Goal: Task Accomplishment & Management: Manage account settings

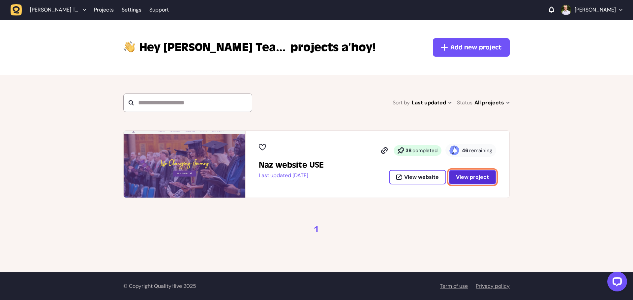
click at [468, 179] on span "View project" at bounding box center [472, 177] width 33 height 7
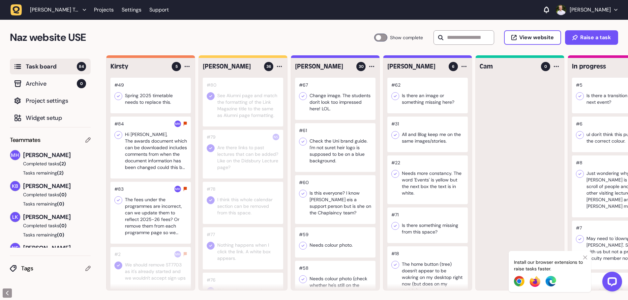
click at [270, 70] on span "36" at bounding box center [268, 66] width 9 height 9
click at [279, 68] on div at bounding box center [279, 67] width 8 height 8
click at [230, 64] on h4 "[PERSON_NAME]" at bounding box center [231, 66] width 57 height 9
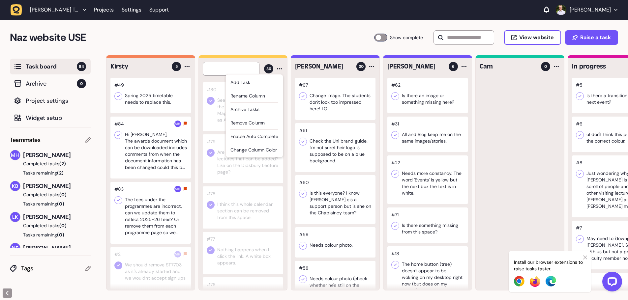
click at [273, 38] on h2 "Naz website USE" at bounding box center [192, 38] width 364 height 16
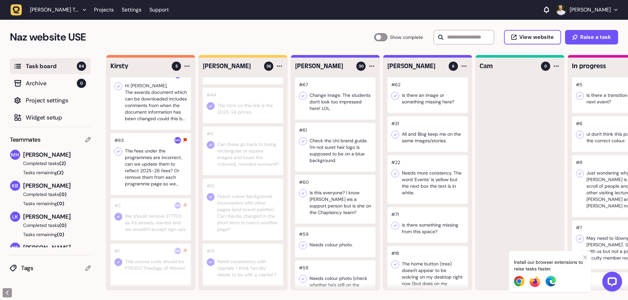
scroll to position [53, 0]
click at [162, 182] on div at bounding box center [150, 164] width 80 height 62
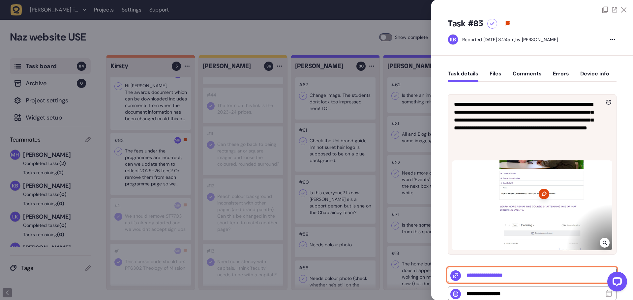
click at [499, 275] on input "**********" at bounding box center [532, 275] width 169 height 15
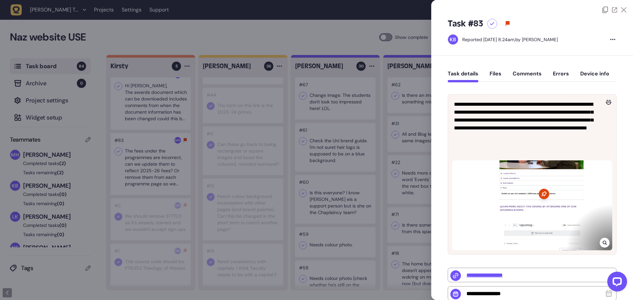
click at [285, 28] on div at bounding box center [316, 150] width 633 height 300
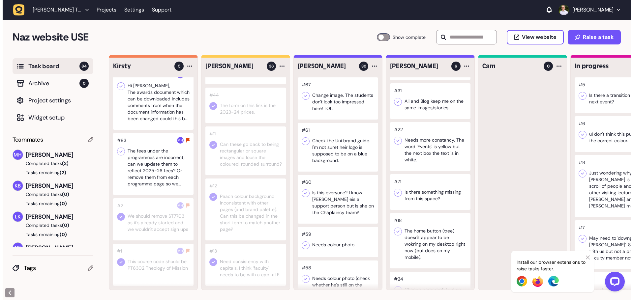
scroll to position [66, 0]
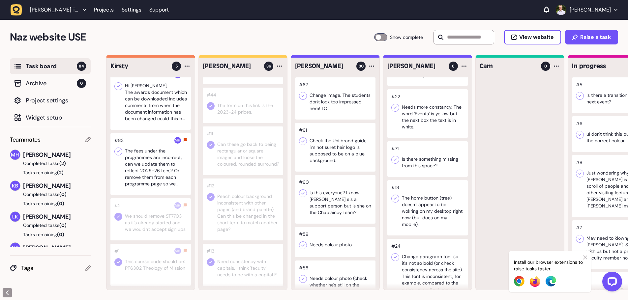
click at [584, 258] on icon at bounding box center [585, 257] width 4 height 5
click at [431, 198] on div at bounding box center [427, 207] width 80 height 55
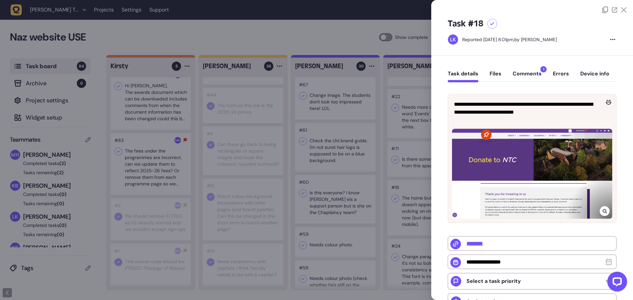
click at [492, 25] on icon at bounding box center [492, 24] width 5 height 4
click at [493, 26] on div at bounding box center [492, 24] width 10 height 10
click at [623, 9] on icon at bounding box center [623, 9] width 5 height 5
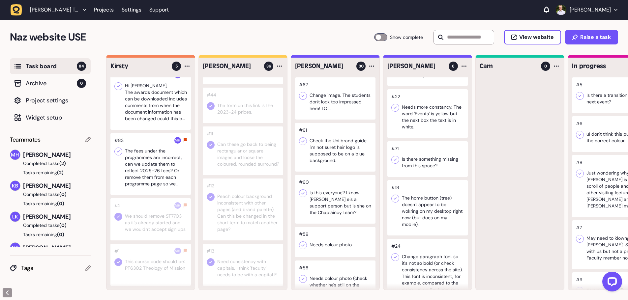
click at [151, 169] on div at bounding box center [150, 164] width 80 height 62
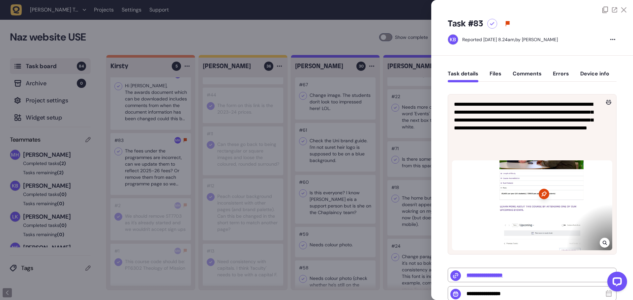
click at [491, 25] on icon at bounding box center [492, 24] width 5 height 4
click at [624, 11] on icon at bounding box center [623, 9] width 5 height 5
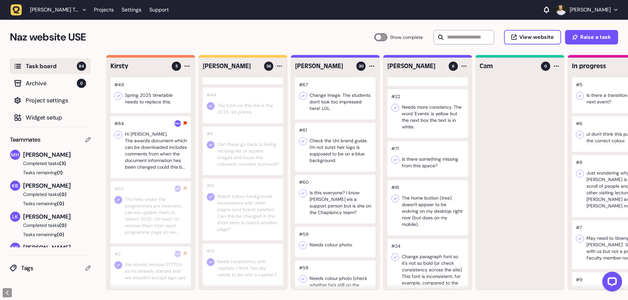
click at [169, 168] on div at bounding box center [150, 147] width 80 height 62
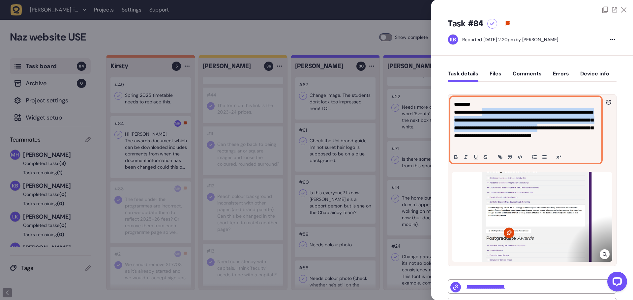
drag, startPoint x: 493, startPoint y: 114, endPoint x: 509, endPoint y: 136, distance: 27.0
click at [509, 136] on p "**********" at bounding box center [525, 128] width 142 height 40
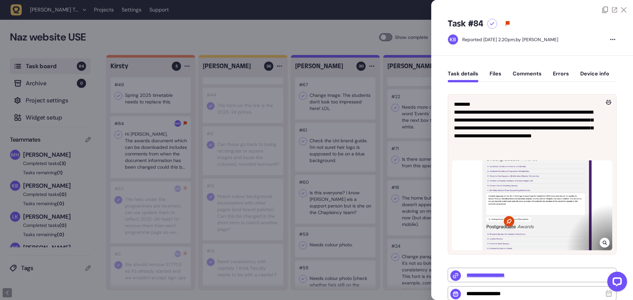
click at [491, 25] on icon at bounding box center [492, 24] width 5 height 4
click at [622, 10] on icon at bounding box center [623, 9] width 5 height 5
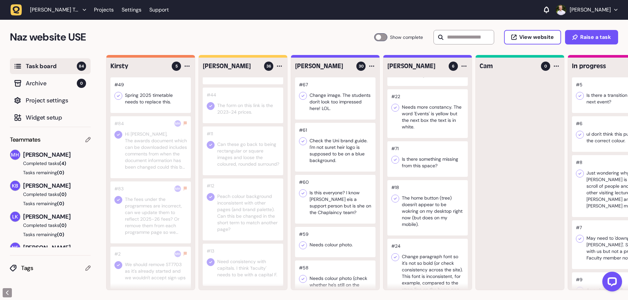
click at [159, 106] on div at bounding box center [150, 95] width 80 height 36
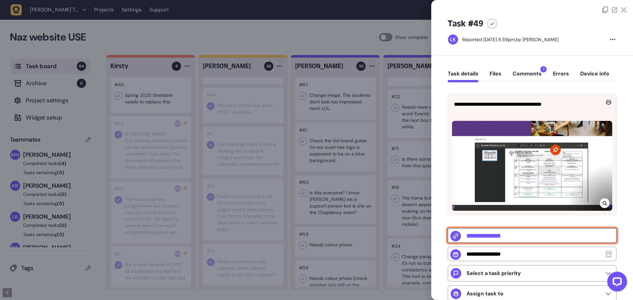
click at [488, 237] on input "**********" at bounding box center [532, 236] width 169 height 15
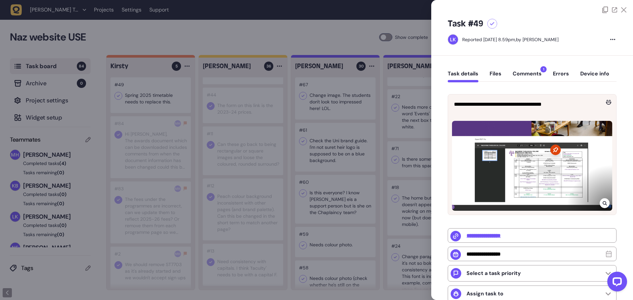
click at [489, 26] on div at bounding box center [492, 24] width 10 height 10
click at [294, 31] on div at bounding box center [316, 150] width 633 height 300
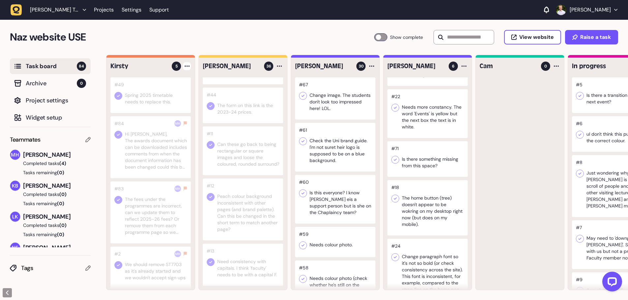
click at [187, 66] on icon at bounding box center [187, 66] width 5 height 1
click at [169, 109] on div "Archive tasks" at bounding box center [162, 107] width 48 height 7
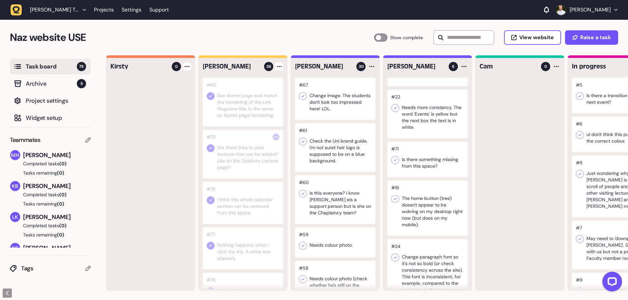
click at [279, 67] on div at bounding box center [279, 67] width 8 height 8
click at [251, 108] on div "Archive tasks" at bounding box center [254, 107] width 48 height 7
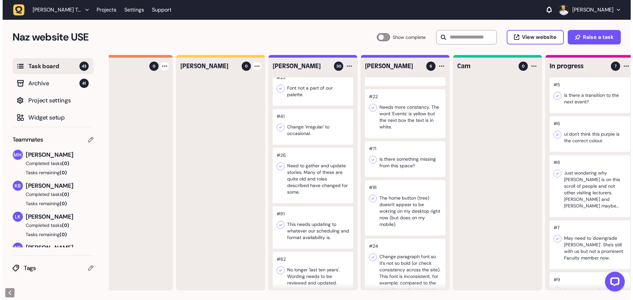
scroll to position [0, 53]
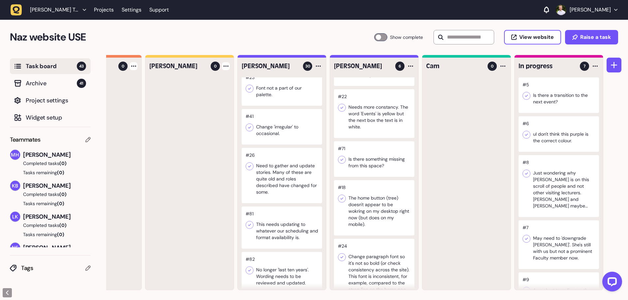
click at [572, 141] on div at bounding box center [559, 134] width 80 height 36
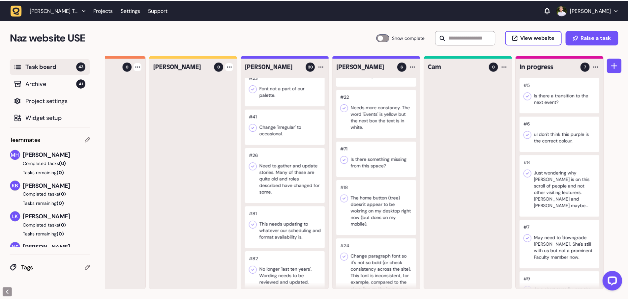
scroll to position [0, 48]
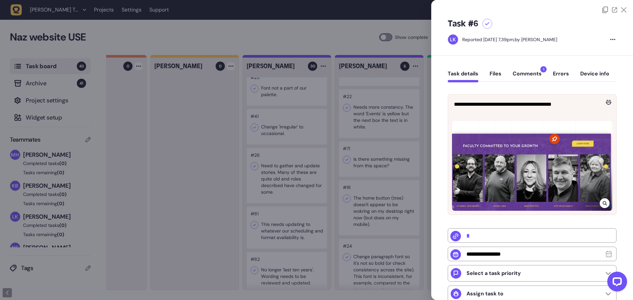
click at [623, 10] on icon at bounding box center [623, 9] width 5 height 5
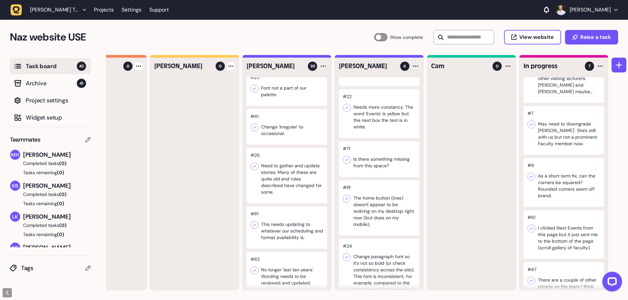
scroll to position [132, 0]
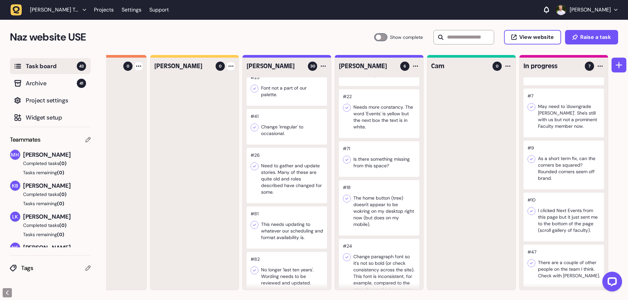
click at [570, 123] on div at bounding box center [564, 113] width 80 height 49
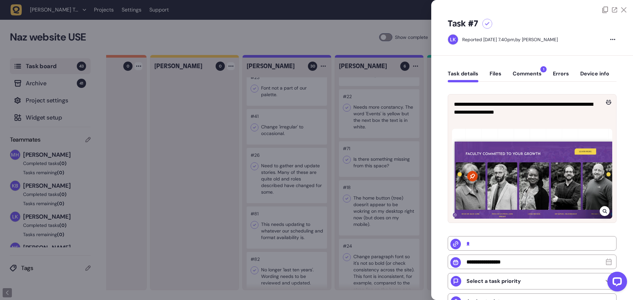
click at [622, 10] on icon at bounding box center [623, 9] width 5 height 5
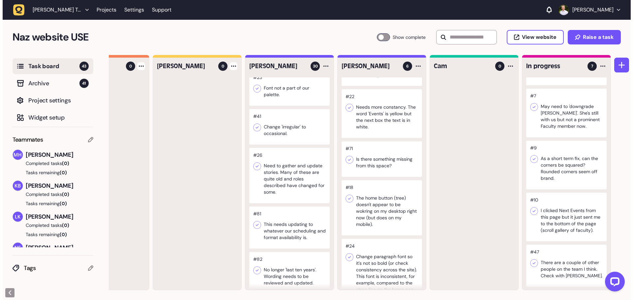
scroll to position [138, 0]
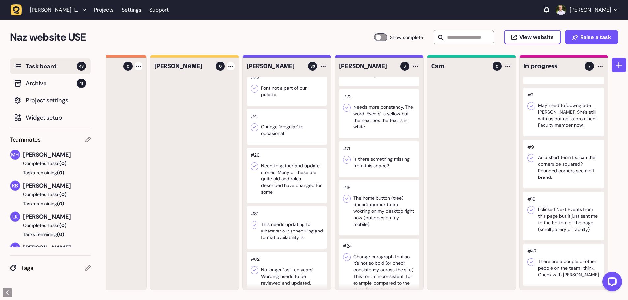
click at [566, 254] on div at bounding box center [564, 265] width 80 height 42
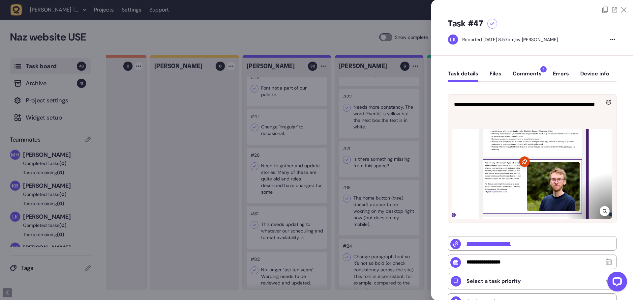
click at [494, 23] on icon at bounding box center [492, 24] width 5 height 4
click at [621, 8] on icon at bounding box center [623, 9] width 5 height 5
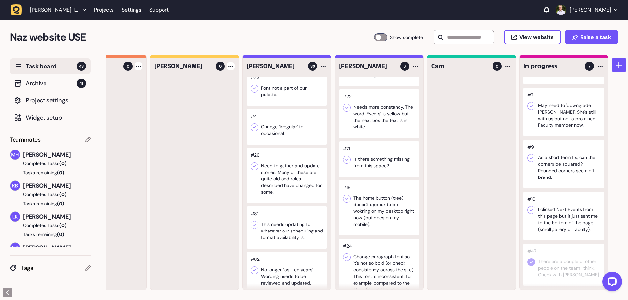
click at [580, 252] on div at bounding box center [564, 265] width 80 height 42
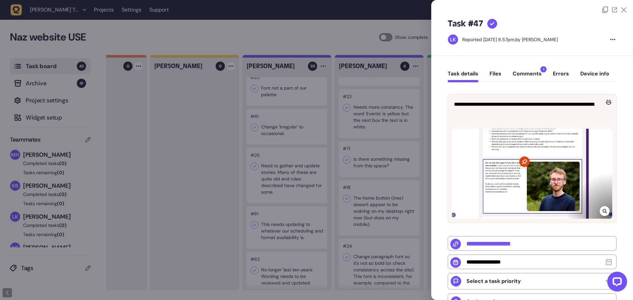
click at [621, 10] on icon at bounding box center [623, 9] width 5 height 5
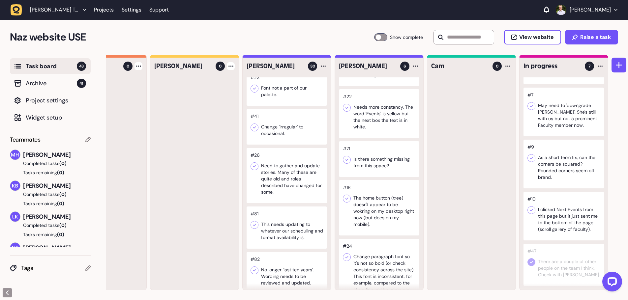
click at [559, 228] on div at bounding box center [564, 216] width 80 height 49
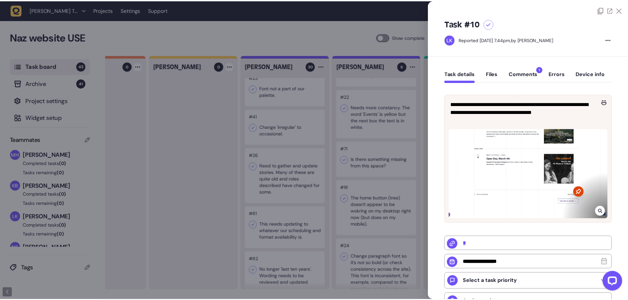
scroll to position [138, 0]
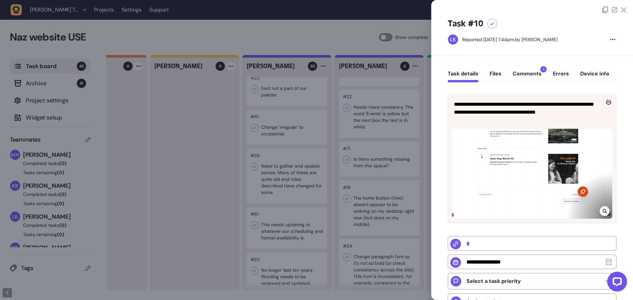
click at [623, 11] on icon at bounding box center [623, 9] width 5 height 5
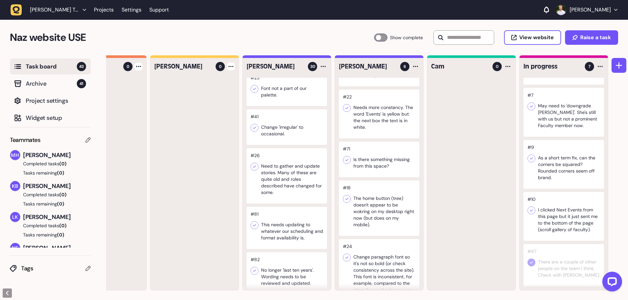
scroll to position [138, 0]
click at [614, 68] on button at bounding box center [619, 65] width 15 height 15
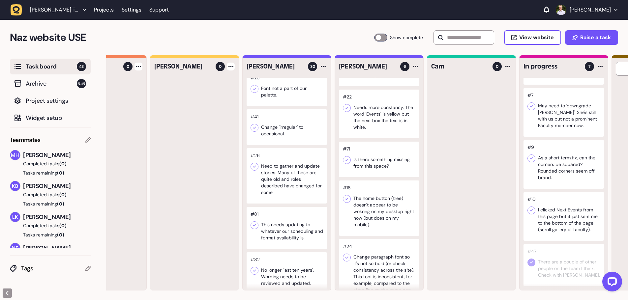
scroll to position [0, 146]
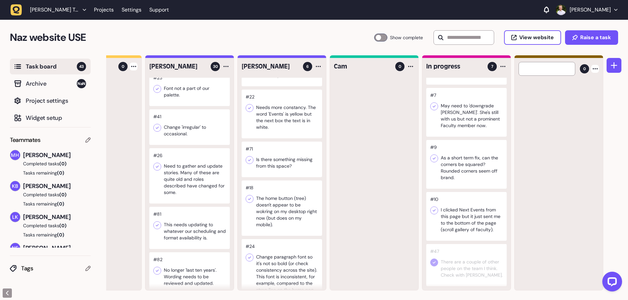
click at [594, 70] on div at bounding box center [595, 69] width 8 height 8
click at [596, 69] on div at bounding box center [595, 67] width 8 height 8
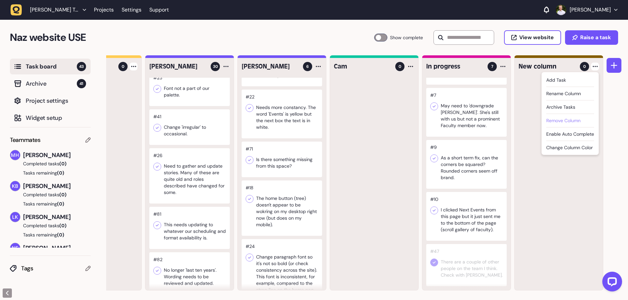
click at [582, 121] on div "Remove column" at bounding box center [570, 120] width 48 height 7
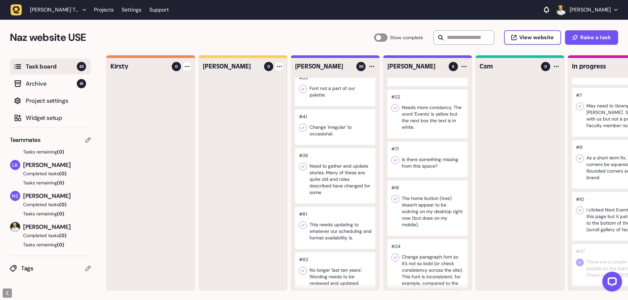
scroll to position [52, 0]
click at [64, 86] on span "Archive" at bounding box center [51, 83] width 51 height 9
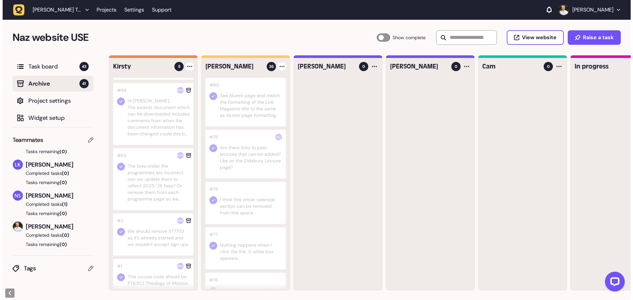
scroll to position [0, 0]
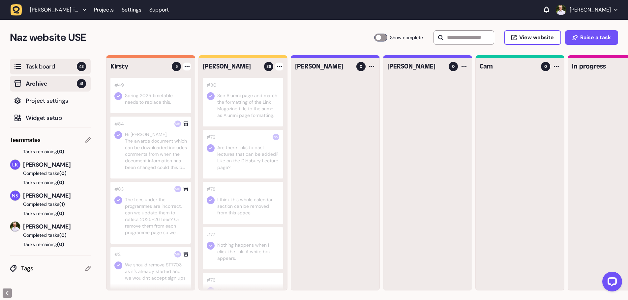
click at [47, 71] on span "Task board" at bounding box center [51, 66] width 51 height 9
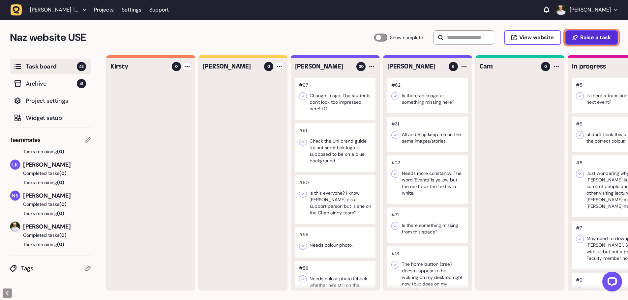
click at [590, 38] on span "Raise a task" at bounding box center [595, 37] width 31 height 5
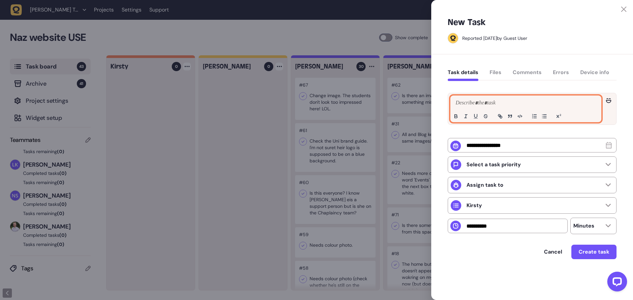
click at [485, 106] on p at bounding box center [526, 103] width 144 height 8
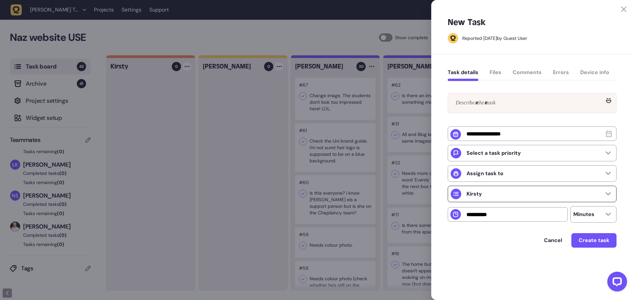
click at [495, 202] on div "Kirsty" at bounding box center [532, 194] width 169 height 16
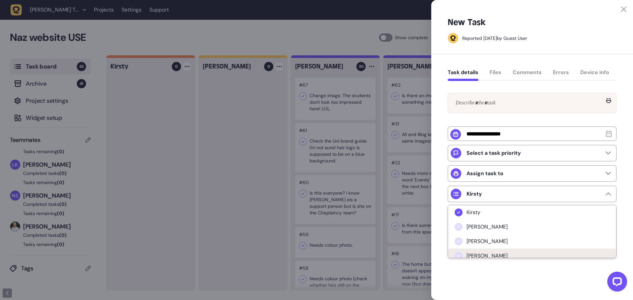
scroll to position [33, 0]
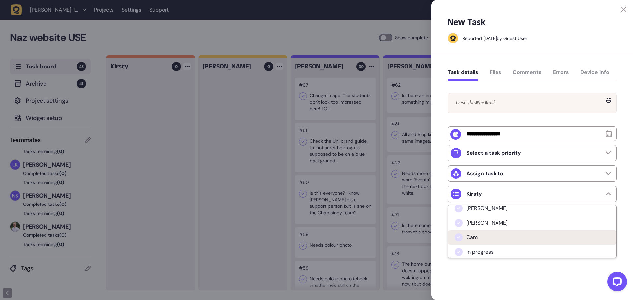
click at [472, 239] on span "Cam" at bounding box center [472, 237] width 11 height 7
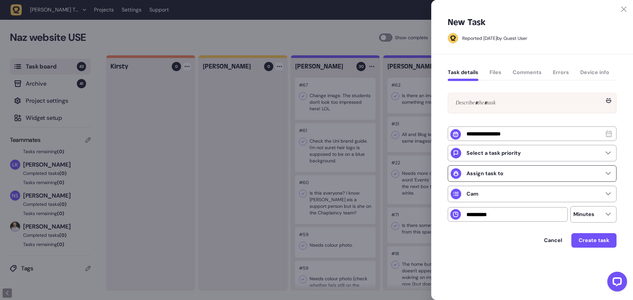
click at [485, 172] on p "Assign task to" at bounding box center [485, 173] width 37 height 7
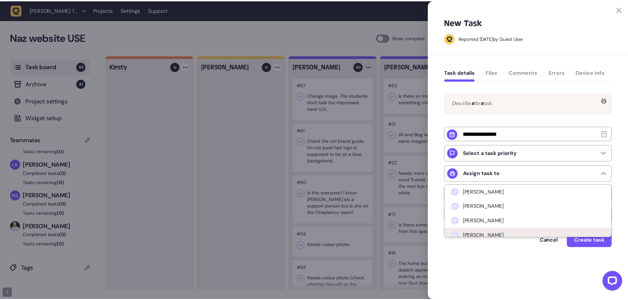
scroll to position [20, 0]
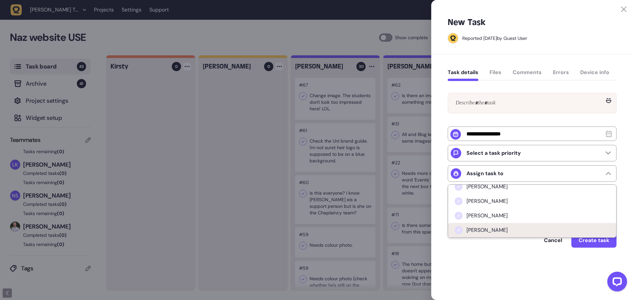
click at [485, 231] on span "[PERSON_NAME]" at bounding box center [487, 230] width 41 height 7
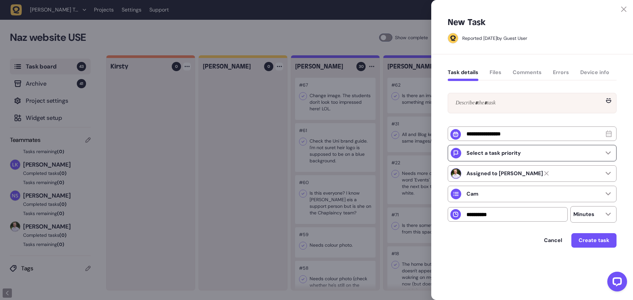
click at [485, 157] on p "Select a task priority" at bounding box center [494, 153] width 54 height 7
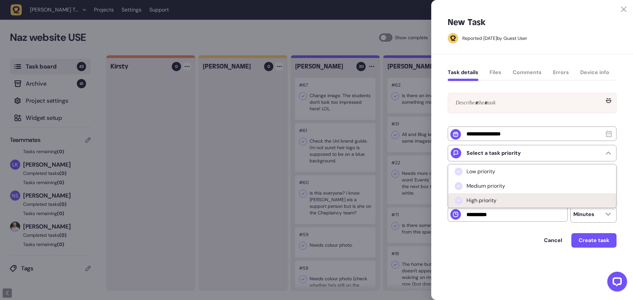
click at [485, 204] on span "High priority" at bounding box center [482, 201] width 30 height 7
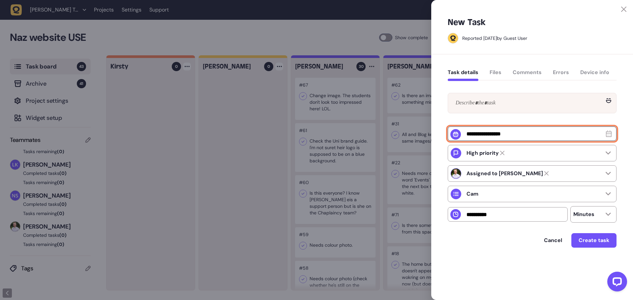
click at [487, 134] on input "text" at bounding box center [532, 134] width 169 height 15
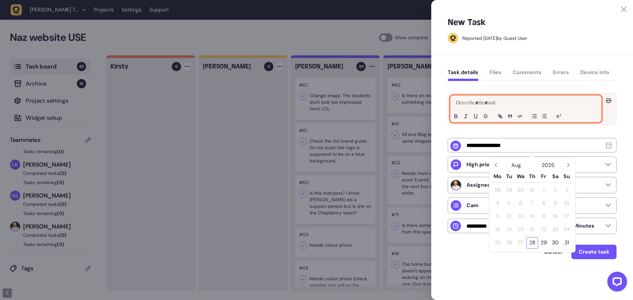
click at [482, 104] on p at bounding box center [526, 103] width 144 height 8
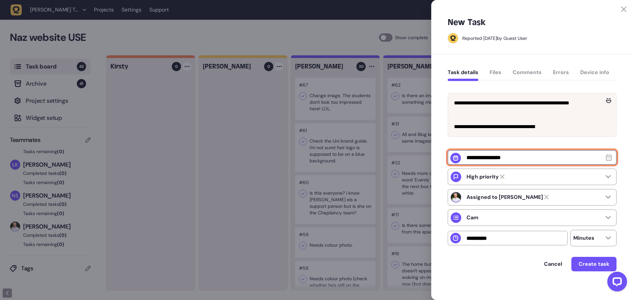
click at [492, 165] on input "text" at bounding box center [532, 157] width 169 height 15
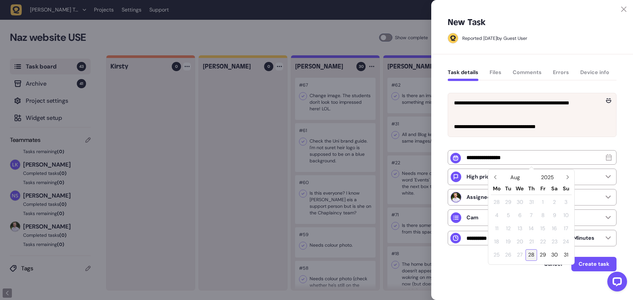
click at [532, 256] on div "28" at bounding box center [532, 256] width 12 height 12
type input "**********"
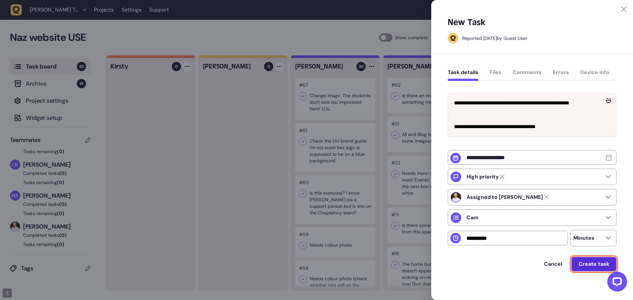
click at [585, 267] on span "Create task" at bounding box center [594, 264] width 31 height 7
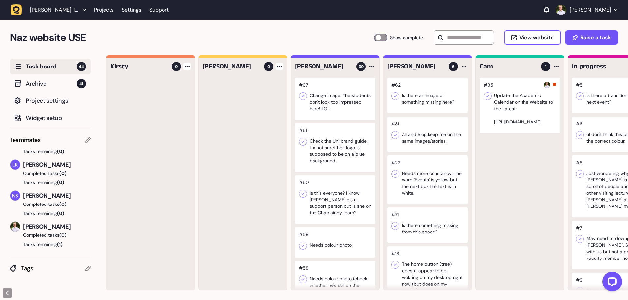
click at [520, 112] on div at bounding box center [520, 105] width 80 height 55
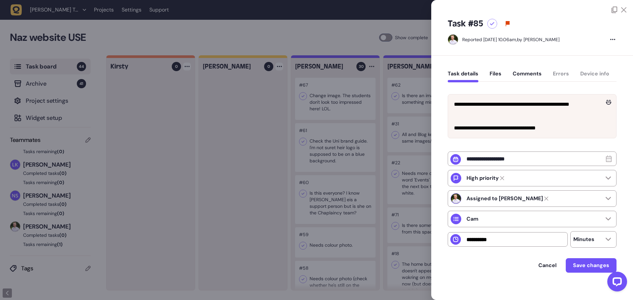
click at [492, 71] on button "Files" at bounding box center [496, 77] width 12 height 12
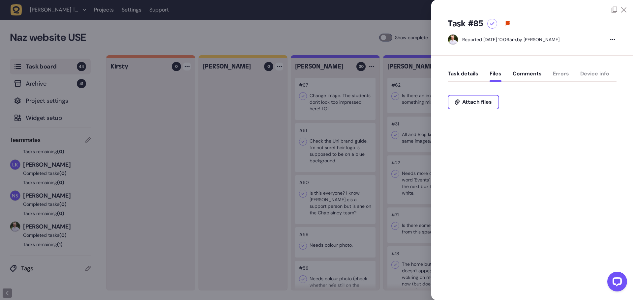
click at [556, 75] on div "Task details Files Comments Errors Device info" at bounding box center [532, 75] width 169 height 19
click at [465, 79] on button "Task details" at bounding box center [463, 77] width 31 height 12
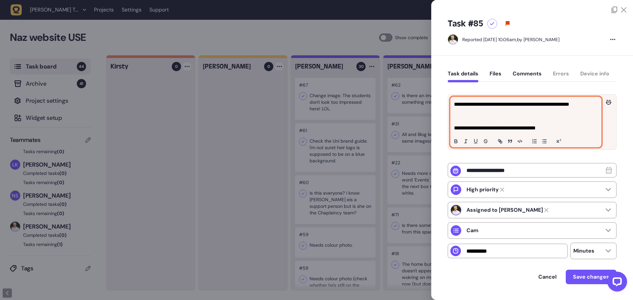
click at [554, 127] on p "**********" at bounding box center [525, 128] width 142 height 8
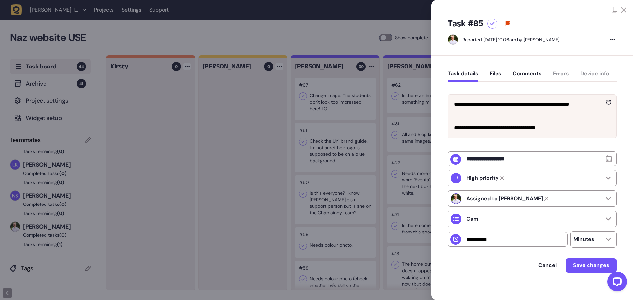
click at [622, 14] on div "Task #85 Reported [DATE] 10.06am, by [PERSON_NAME]" at bounding box center [532, 34] width 202 height 43
click at [624, 10] on icon at bounding box center [623, 9] width 5 height 5
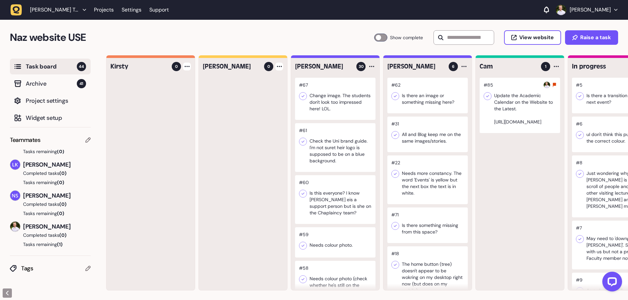
click at [482, 97] on div at bounding box center [520, 105] width 80 height 55
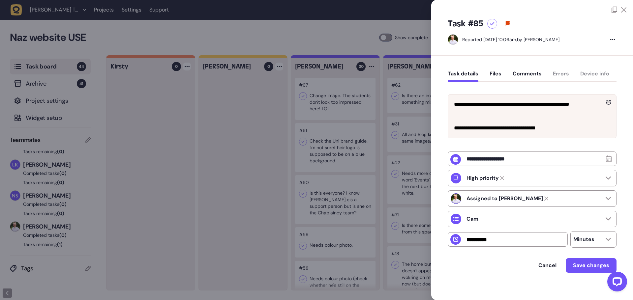
click at [491, 27] on div at bounding box center [492, 24] width 10 height 10
click at [625, 7] on icon at bounding box center [623, 9] width 5 height 5
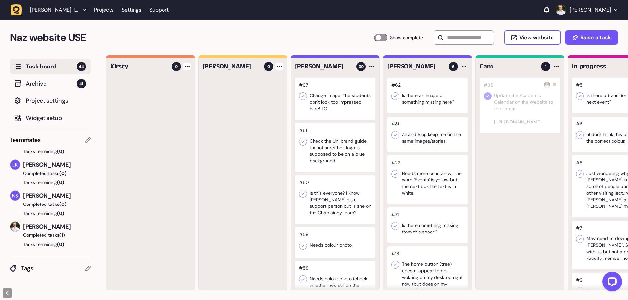
click at [525, 194] on div "#85 Update the Academic Calendar on the Website to the Latest. [URL][DOMAIN_NAM…" at bounding box center [520, 184] width 88 height 213
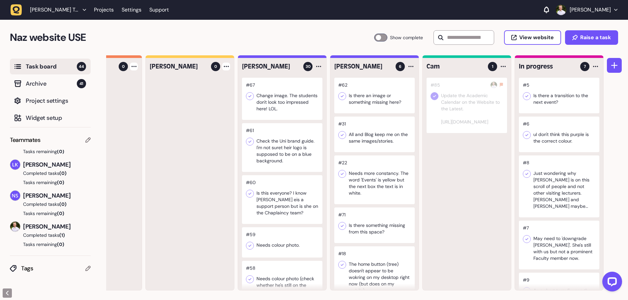
scroll to position [0, 53]
click at [503, 66] on icon at bounding box center [503, 66] width 5 height 1
click at [477, 107] on div "Archive tasks" at bounding box center [478, 107] width 48 height 7
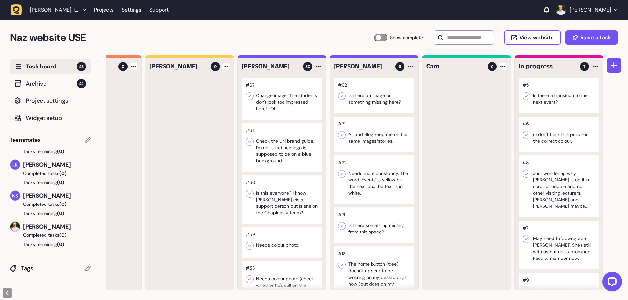
click at [487, 162] on div at bounding box center [466, 184] width 88 height 213
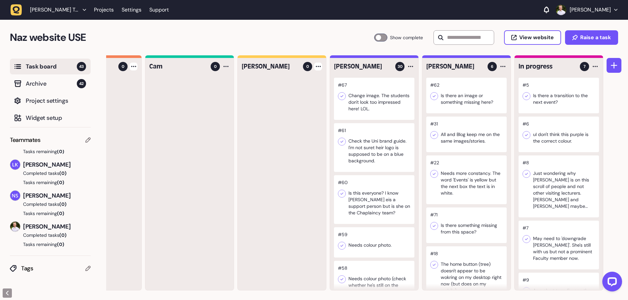
click at [137, 68] on div at bounding box center [134, 67] width 8 height 8
click at [155, 148] on div at bounding box center [189, 184] width 88 height 213
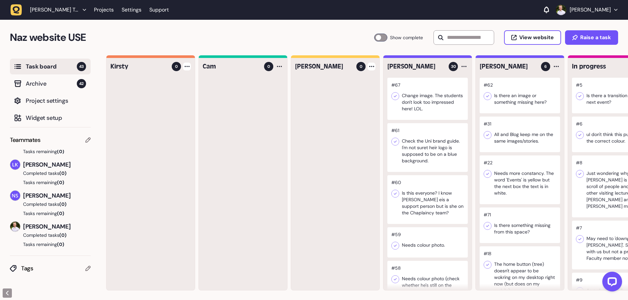
click at [188, 66] on div at bounding box center [187, 67] width 8 height 8
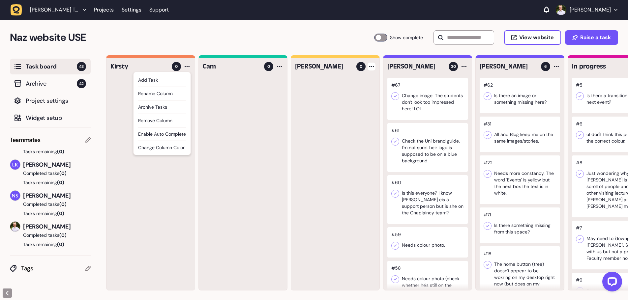
click at [216, 115] on div at bounding box center [243, 184] width 88 height 213
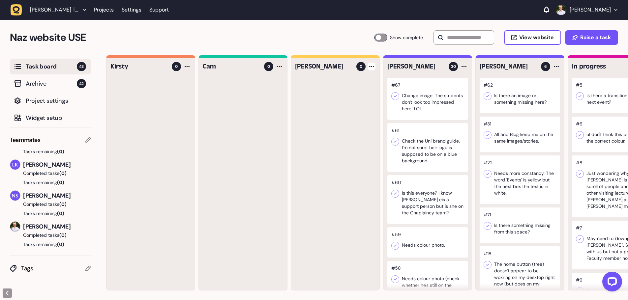
click at [420, 104] on div at bounding box center [427, 99] width 80 height 42
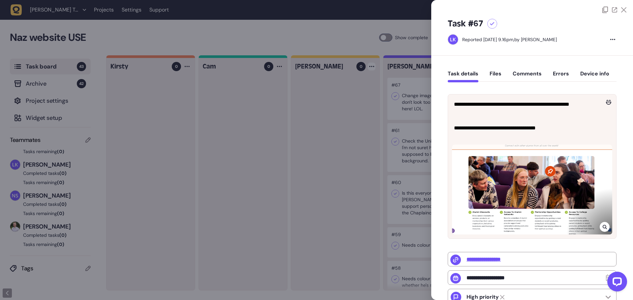
click at [624, 10] on icon at bounding box center [623, 9] width 5 height 5
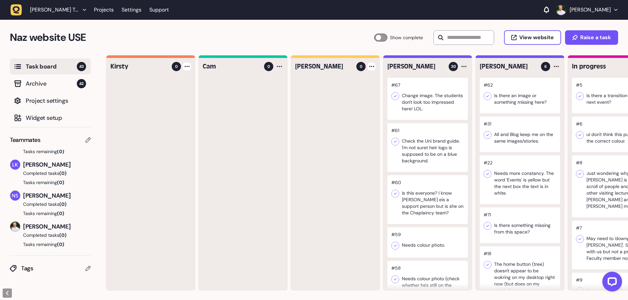
click at [188, 68] on div at bounding box center [187, 67] width 8 height 8
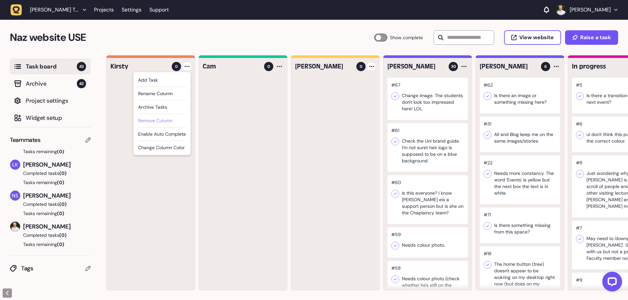
click at [164, 119] on div "Remove column" at bounding box center [162, 120] width 48 height 7
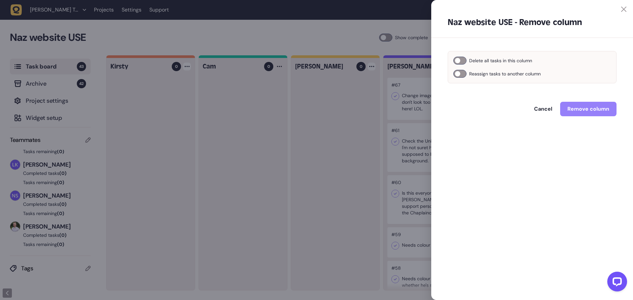
click at [455, 78] on div "Delete all tasks in this column Reassign tasks to another column Select a column" at bounding box center [532, 67] width 169 height 32
click at [454, 73] on div at bounding box center [459, 74] width 13 height 8
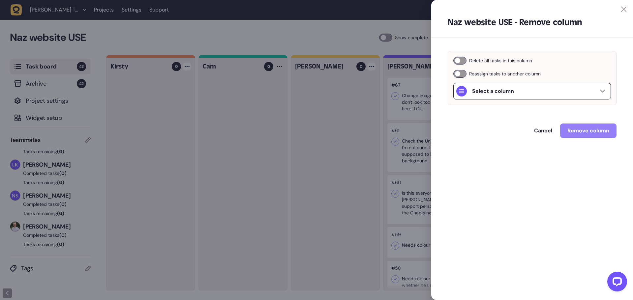
click at [527, 94] on div "Select a column" at bounding box center [532, 91] width 158 height 16
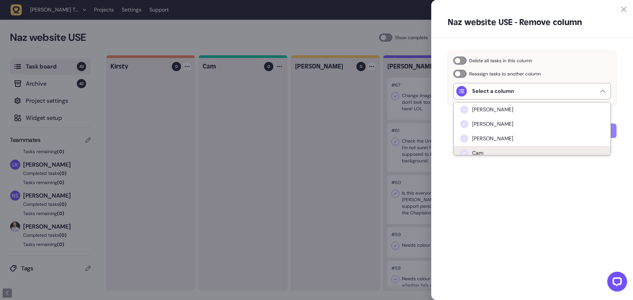
click at [515, 149] on li "Cam" at bounding box center [532, 153] width 157 height 15
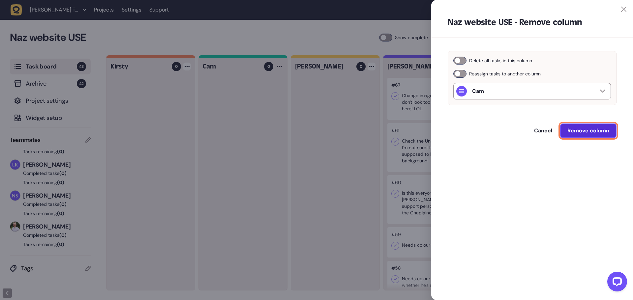
click at [582, 135] on button "Remove column" at bounding box center [588, 131] width 56 height 15
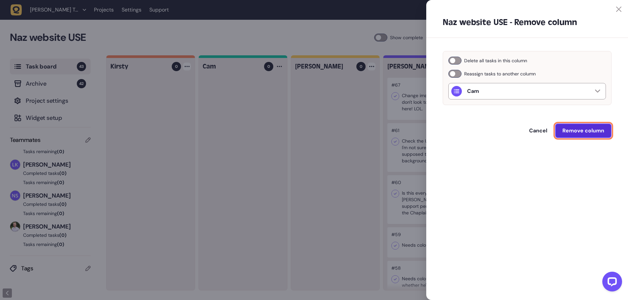
click at [582, 135] on div "Cancel Remove column" at bounding box center [527, 131] width 169 height 15
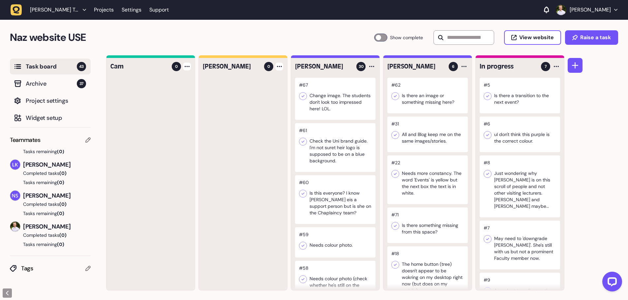
click at [187, 66] on div at bounding box center [187, 67] width 8 height 8
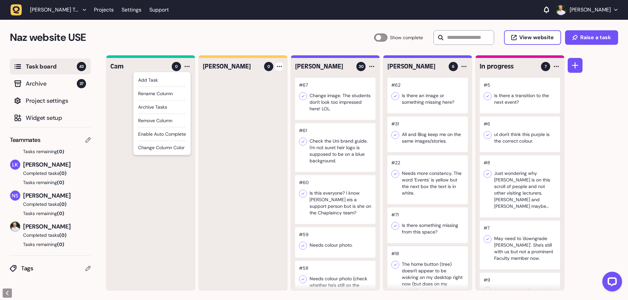
click at [183, 180] on div at bounding box center [151, 184] width 88 height 213
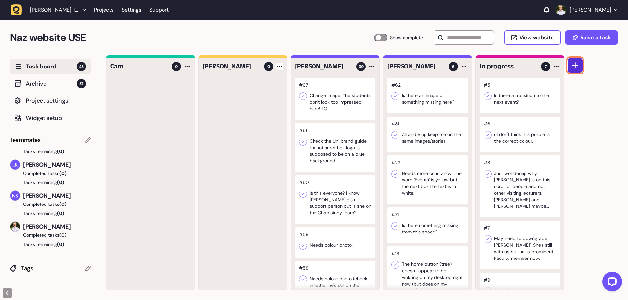
click at [581, 63] on button at bounding box center [575, 65] width 15 height 15
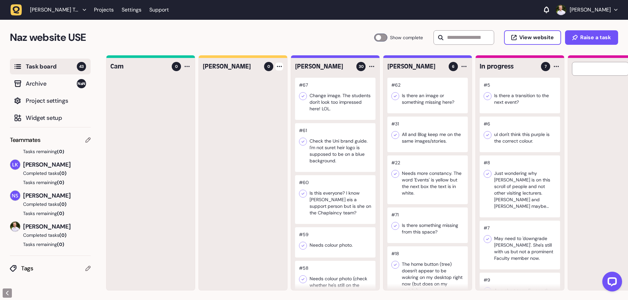
scroll to position [0, 53]
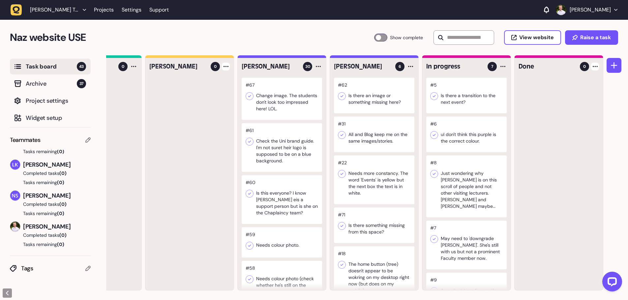
click at [594, 68] on div at bounding box center [595, 67] width 8 height 8
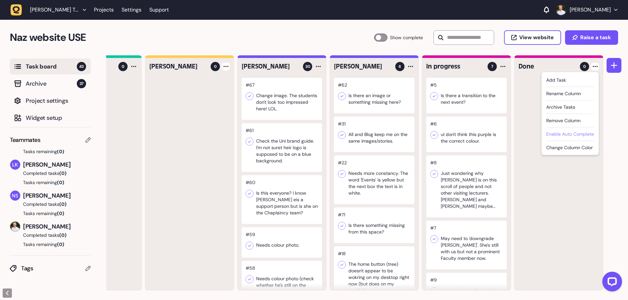
click at [583, 129] on li "Enable auto complete" at bounding box center [570, 135] width 48 height 14
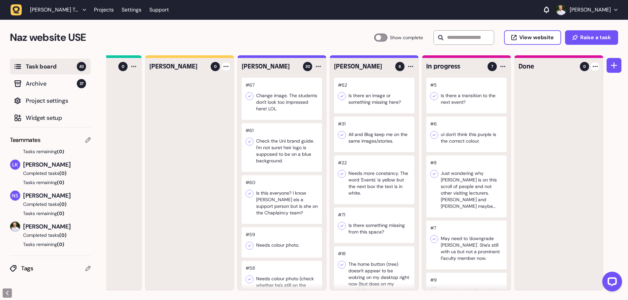
click at [555, 114] on div at bounding box center [559, 184] width 88 height 213
click at [34, 80] on span "Archive" at bounding box center [51, 83] width 51 height 9
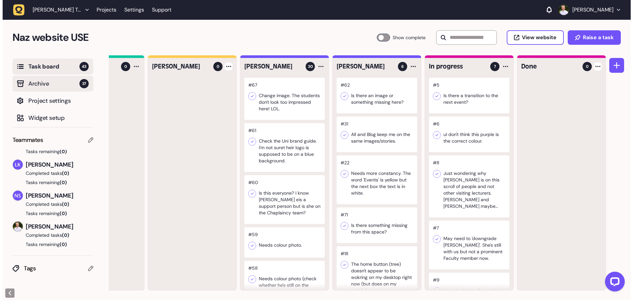
scroll to position [0, 35]
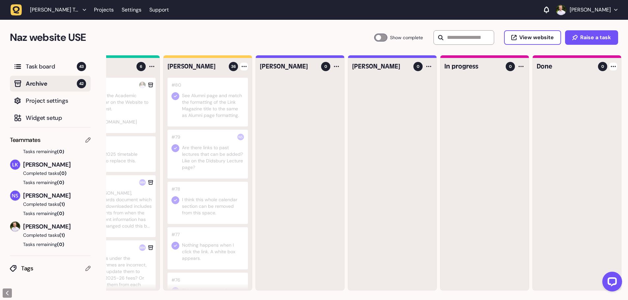
click at [200, 95] on div at bounding box center [208, 102] width 80 height 49
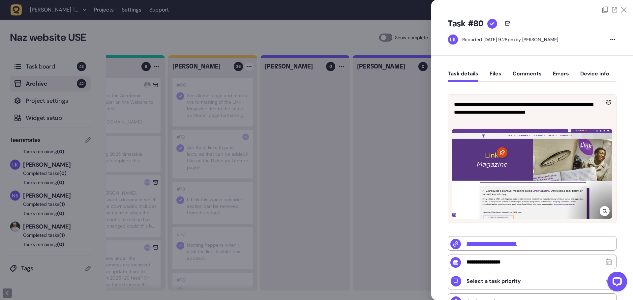
click at [624, 7] on div at bounding box center [614, 10] width 24 height 7
click at [622, 13] on div at bounding box center [614, 10] width 24 height 7
click at [623, 9] on icon at bounding box center [623, 9] width 5 height 5
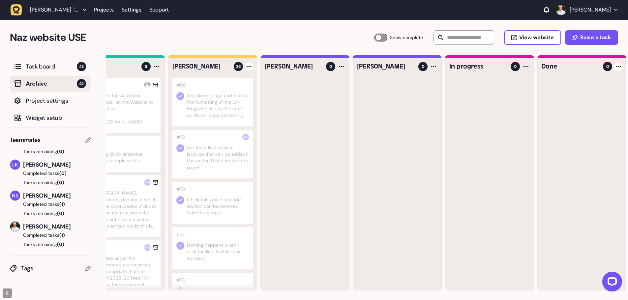
click at [250, 70] on div at bounding box center [249, 67] width 8 height 8
click at [216, 68] on h4 "[PERSON_NAME]" at bounding box center [200, 66] width 57 height 9
click at [320, 96] on div at bounding box center [305, 184] width 88 height 213
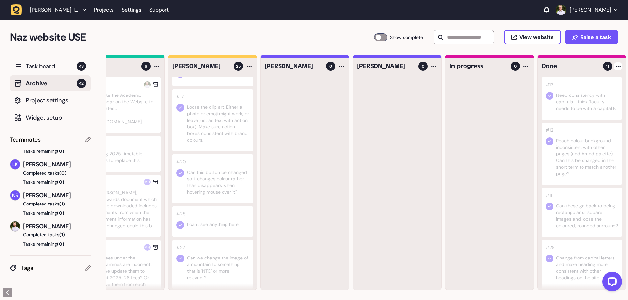
scroll to position [950, 0]
click at [563, 247] on div at bounding box center [582, 264] width 80 height 49
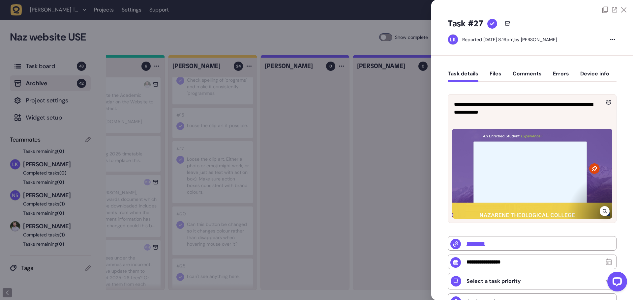
click at [621, 11] on icon at bounding box center [623, 9] width 5 height 5
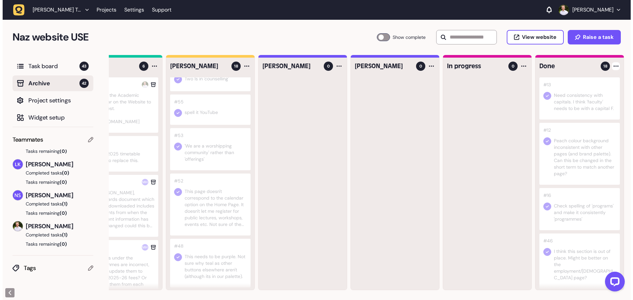
scroll to position [610, 0]
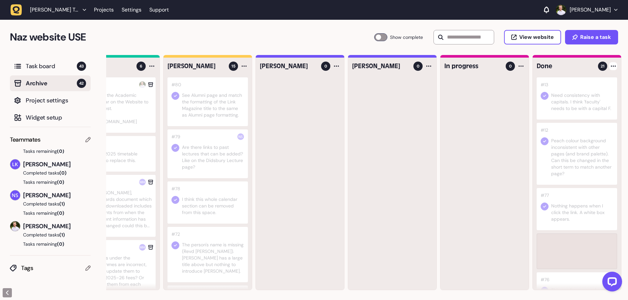
click at [553, 220] on div at bounding box center [577, 209] width 80 height 42
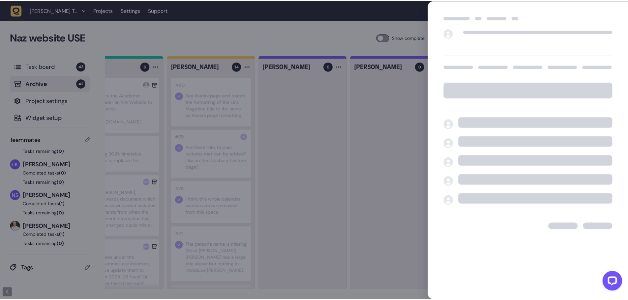
scroll to position [0, 30]
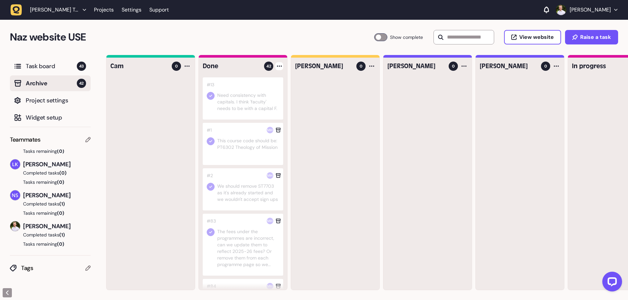
click at [278, 67] on icon at bounding box center [279, 66] width 5 height 1
click at [260, 78] on div "Unarchive tasks" at bounding box center [261, 80] width 34 height 7
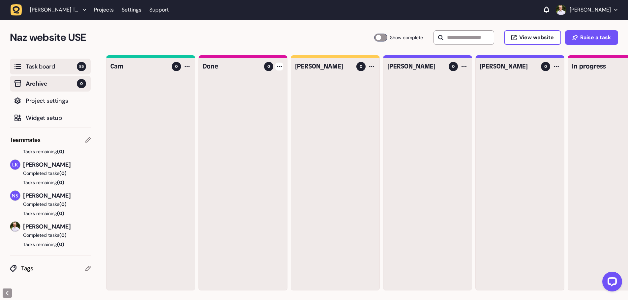
click at [52, 64] on span "Task board" at bounding box center [51, 66] width 51 height 9
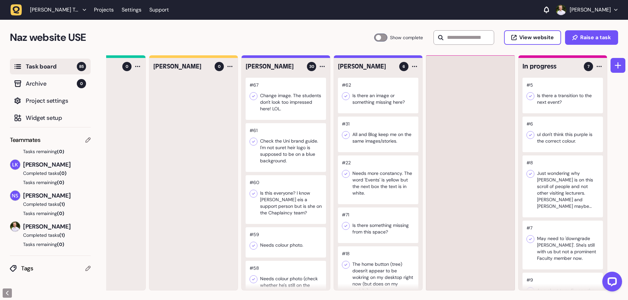
scroll to position [0, 53]
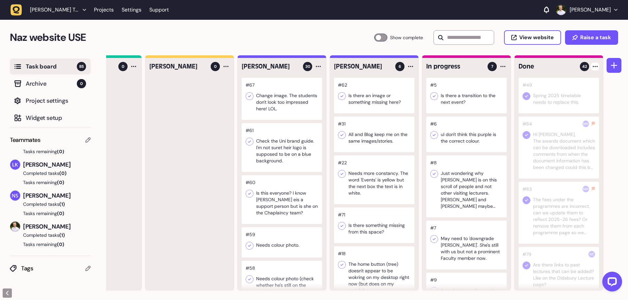
click at [595, 69] on div at bounding box center [595, 67] width 8 height 8
click at [569, 134] on div "Enable auto complete" at bounding box center [570, 134] width 48 height 7
click at [521, 67] on h4 "Done" at bounding box center [547, 66] width 57 height 9
click at [572, 53] on div "Naz website USE Task Board 85 Show complete View website Raise a task" at bounding box center [314, 38] width 628 height 36
drag, startPoint x: 573, startPoint y: 57, endPoint x: 595, endPoint y: 66, distance: 23.7
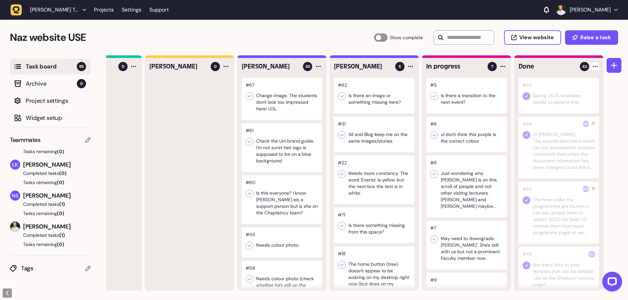
click at [595, 66] on div at bounding box center [595, 67] width 8 height 8
click at [585, 149] on div "Change column color" at bounding box center [569, 148] width 49 height 8
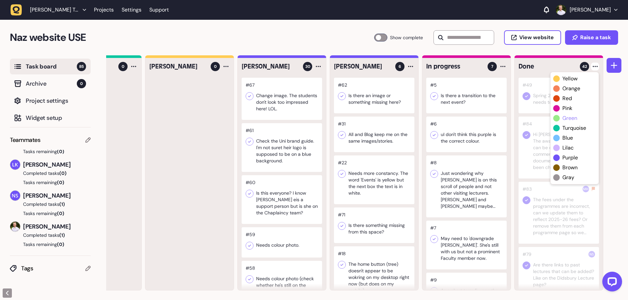
click at [570, 119] on span "green" at bounding box center [570, 118] width 15 height 8
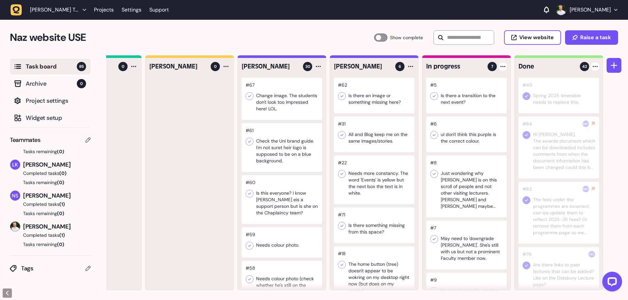
click at [502, 68] on div at bounding box center [503, 67] width 8 height 8
click at [480, 146] on div "Change column color" at bounding box center [478, 148] width 48 height 8
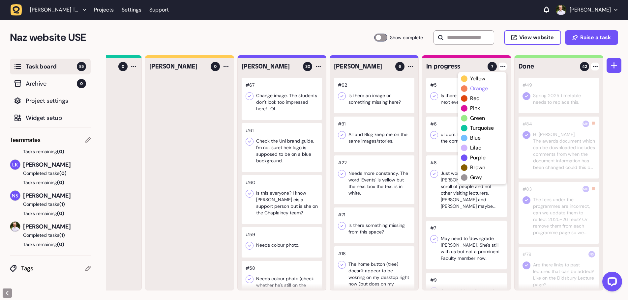
click at [475, 91] on span "orange" at bounding box center [479, 89] width 18 height 8
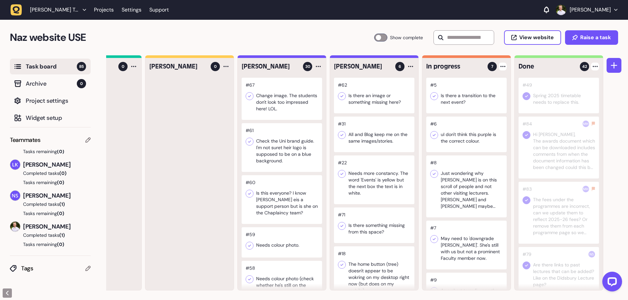
click at [596, 65] on div at bounding box center [595, 67] width 8 height 8
click at [565, 146] on div "Change column color" at bounding box center [569, 148] width 49 height 8
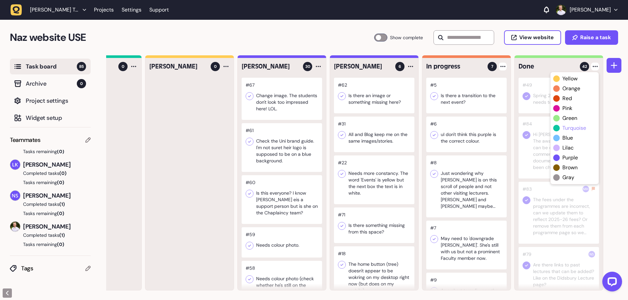
click at [570, 130] on span "turquoise" at bounding box center [575, 128] width 24 height 8
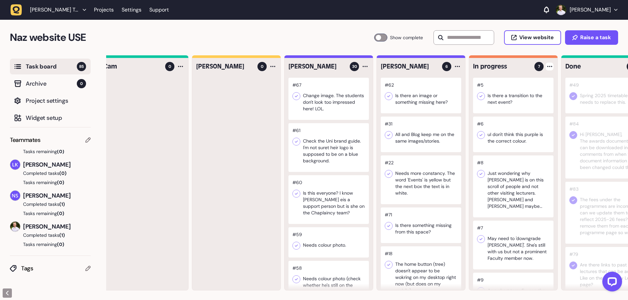
scroll to position [0, 0]
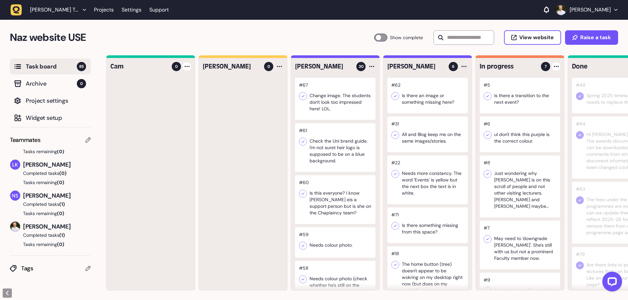
click at [190, 65] on div at bounding box center [187, 67] width 8 height 8
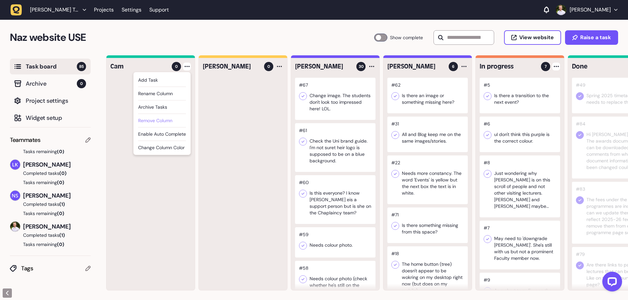
click at [163, 123] on div "Remove column" at bounding box center [162, 120] width 48 height 7
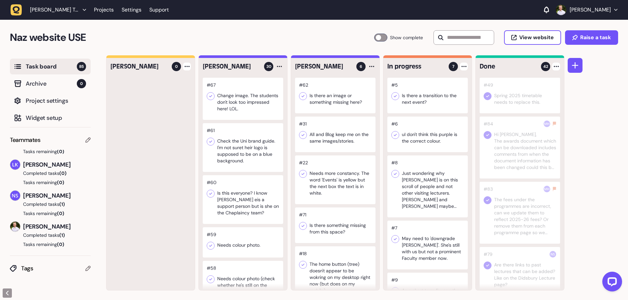
click at [187, 69] on div at bounding box center [187, 67] width 8 height 8
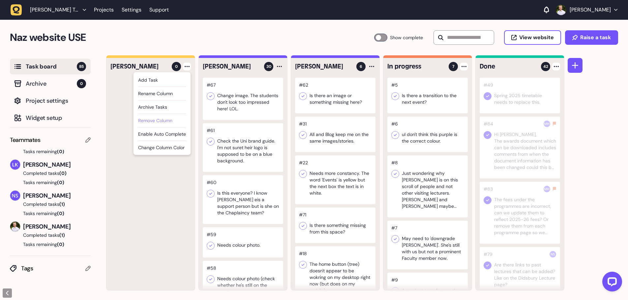
click at [174, 118] on div "Remove column" at bounding box center [162, 120] width 48 height 7
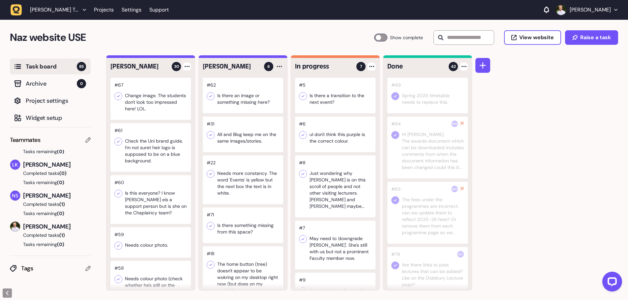
click at [187, 67] on div at bounding box center [187, 67] width 8 height 8
click at [171, 91] on div "Rename column" at bounding box center [162, 93] width 48 height 7
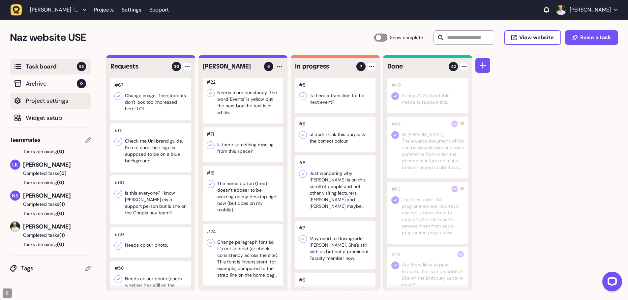
click at [40, 103] on span "Project settings" at bounding box center [56, 100] width 60 height 9
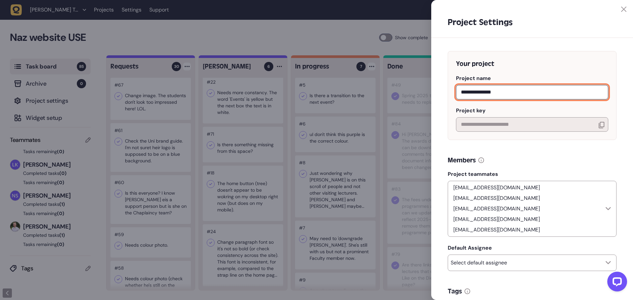
drag, startPoint x: 517, startPoint y: 91, endPoint x: 429, endPoint y: 89, distance: 88.4
click at [429, 90] on div "Task board 85 Archive 0 Project settings Widget setup Teammates [PERSON_NAME] C…" at bounding box center [316, 177] width 633 height 245
type input "*"
type input "**********"
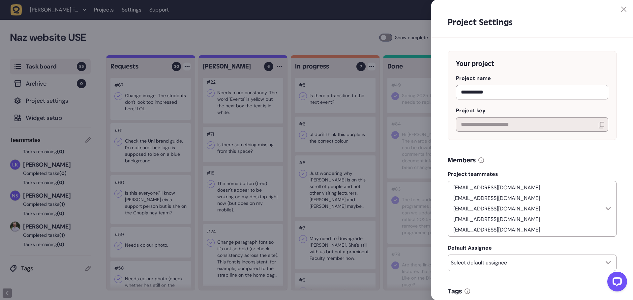
click at [557, 165] on div "Members" at bounding box center [532, 160] width 169 height 9
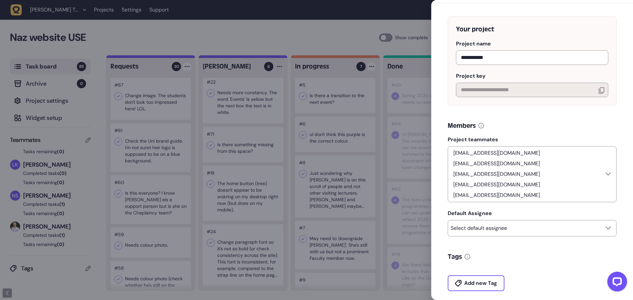
scroll to position [132, 0]
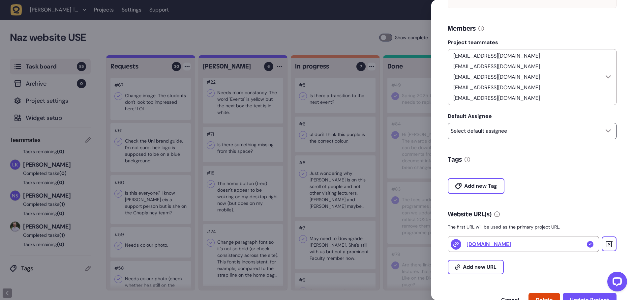
click at [458, 128] on p "Select default assignee" at bounding box center [479, 131] width 56 height 7
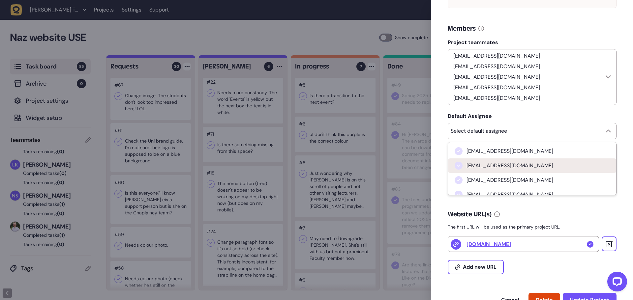
scroll to position [20, 0]
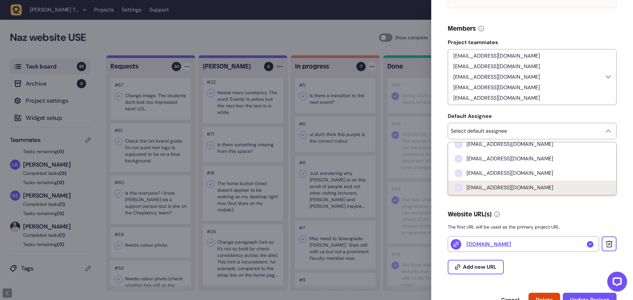
click at [508, 185] on span "[EMAIL_ADDRESS][DOMAIN_NAME]" at bounding box center [510, 188] width 87 height 7
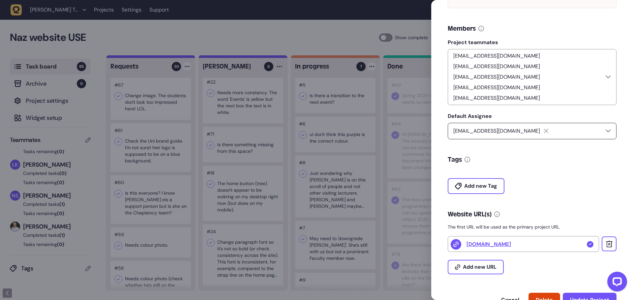
click at [544, 129] on div at bounding box center [548, 131] width 8 height 4
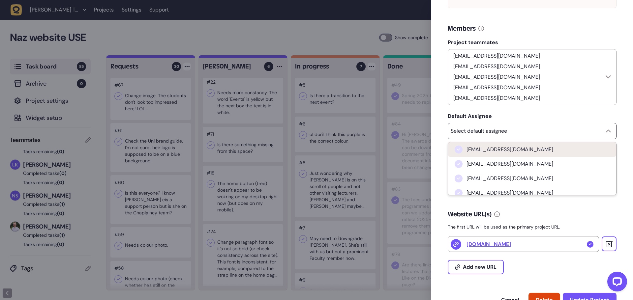
click at [505, 142] on li "[EMAIL_ADDRESS][DOMAIN_NAME]" at bounding box center [532, 149] width 168 height 15
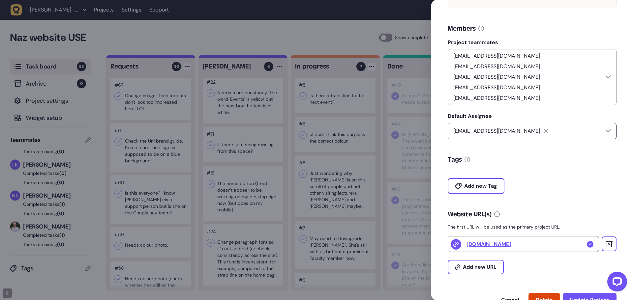
click at [554, 170] on div "Add new Tag" at bounding box center [532, 182] width 169 height 24
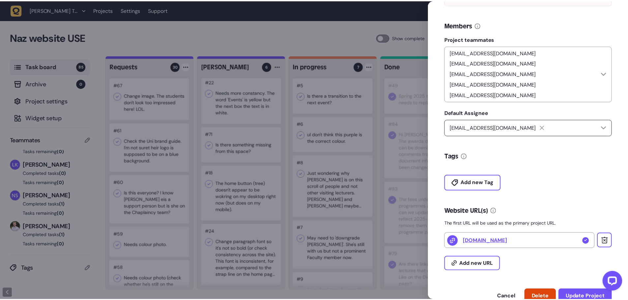
scroll to position [137, 0]
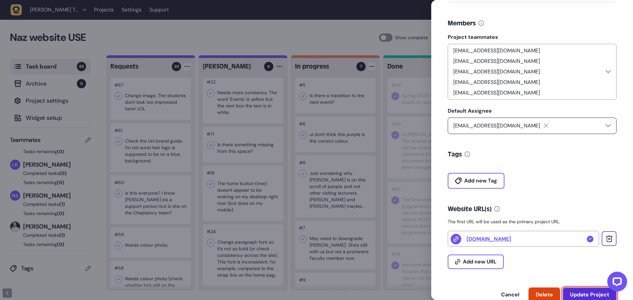
click at [583, 291] on span "Update Project" at bounding box center [589, 294] width 39 height 7
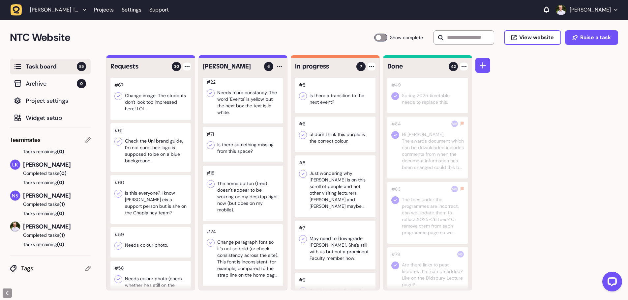
click at [85, 141] on icon at bounding box center [87, 140] width 5 height 5
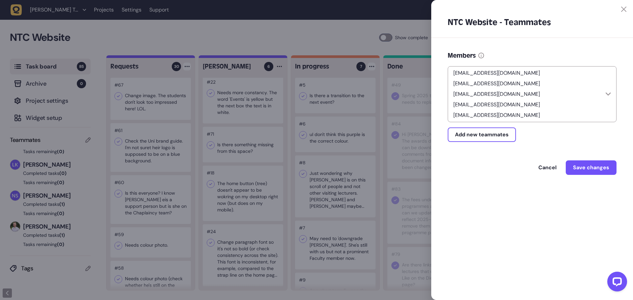
click at [620, 12] on div "NTC Website - Teammates" at bounding box center [532, 25] width 202 height 26
click at [623, 9] on icon at bounding box center [623, 9] width 5 height 5
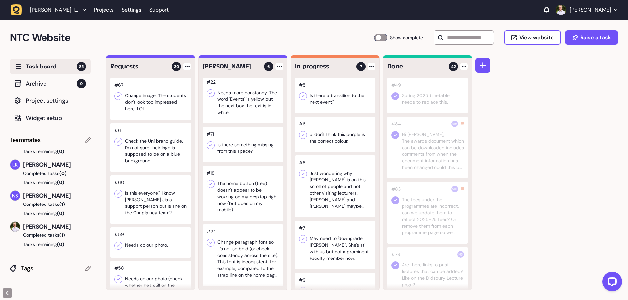
click at [280, 66] on icon at bounding box center [279, 66] width 5 height 1
click at [249, 46] on div "NTC Website Task Board 85 Show complete View website Raise a task" at bounding box center [314, 38] width 628 height 36
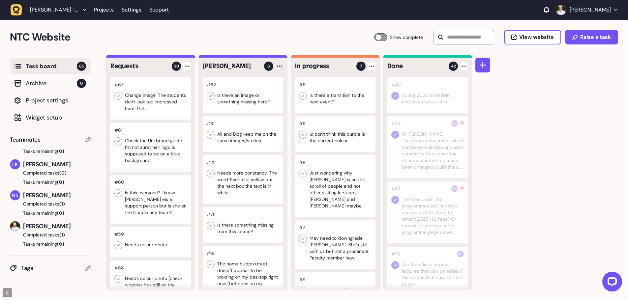
scroll to position [0, 0]
click at [281, 70] on div at bounding box center [279, 67] width 8 height 8
click at [269, 43] on h2 "NTC Website" at bounding box center [192, 38] width 364 height 16
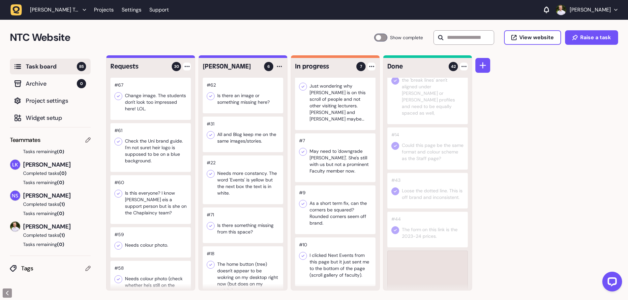
scroll to position [87, 0]
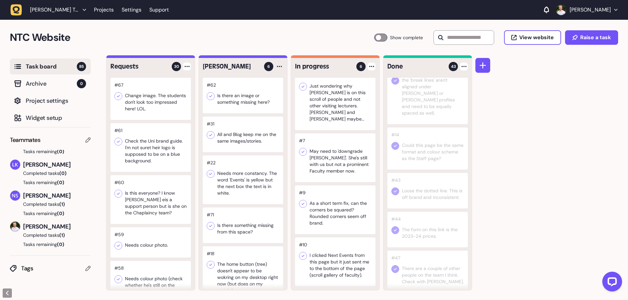
click at [336, 269] on div at bounding box center [335, 262] width 80 height 49
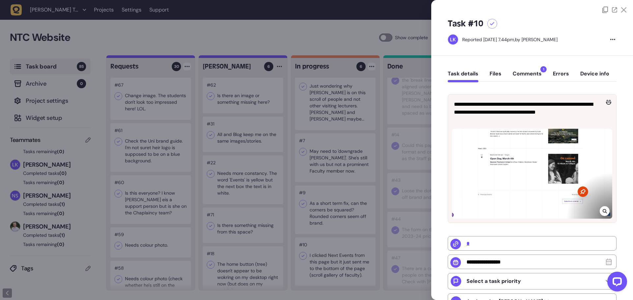
click at [522, 178] on div at bounding box center [532, 174] width 160 height 90
click at [602, 211] on icon at bounding box center [604, 211] width 4 height 4
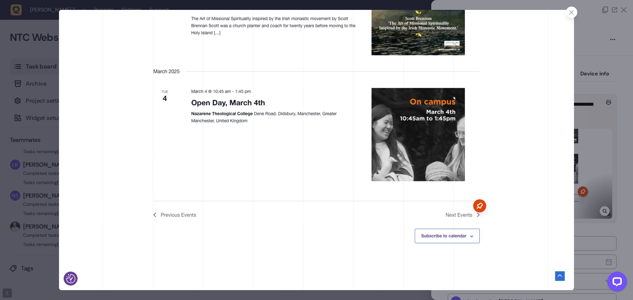
click at [583, 144] on div at bounding box center [316, 150] width 633 height 300
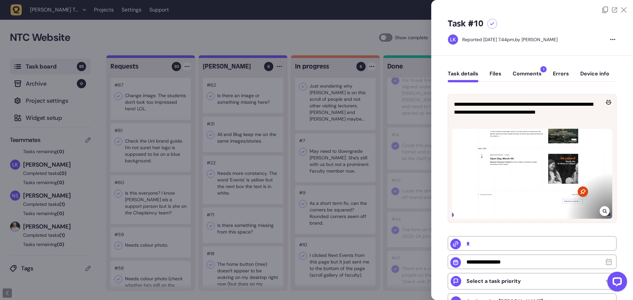
click at [315, 38] on div at bounding box center [316, 150] width 633 height 300
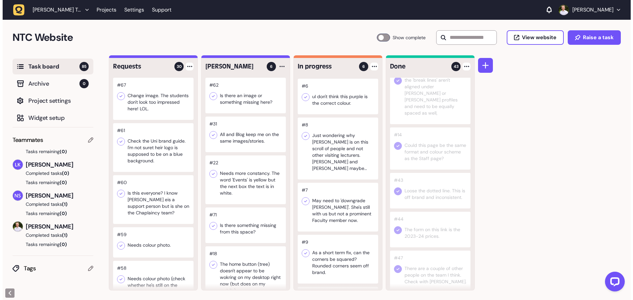
scroll to position [21, 0]
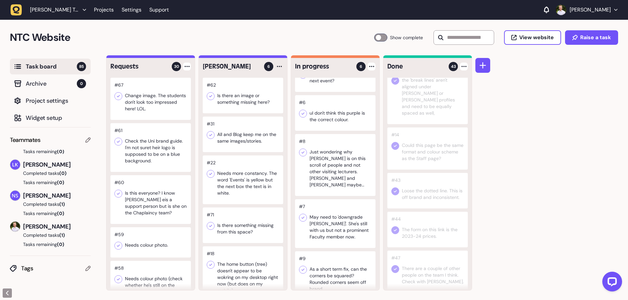
click at [349, 235] on div at bounding box center [335, 223] width 80 height 49
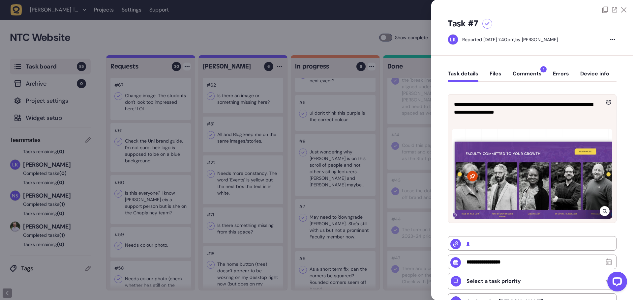
click at [530, 79] on button "Comments 1" at bounding box center [527, 77] width 29 height 12
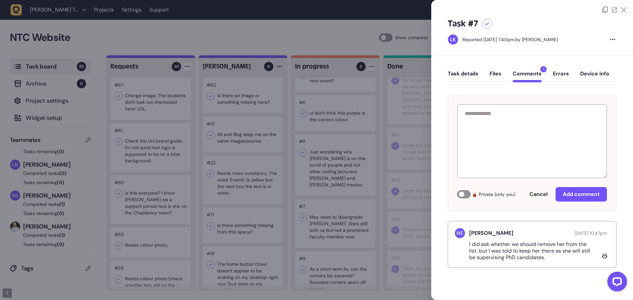
click at [485, 25] on icon at bounding box center [487, 24] width 5 height 4
click at [453, 74] on button "Task details" at bounding box center [463, 77] width 31 height 12
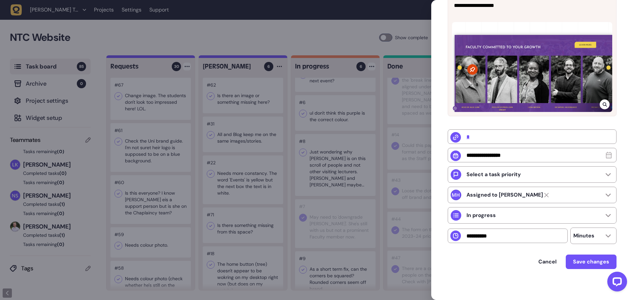
scroll to position [111, 0]
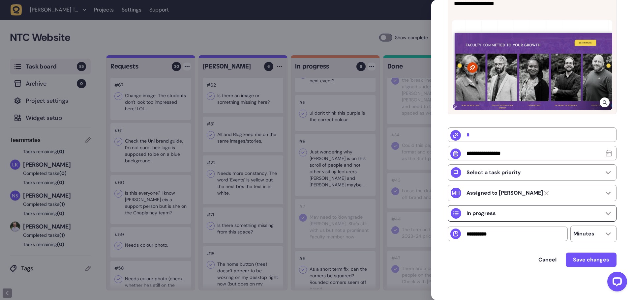
click at [498, 214] on div "In progress" at bounding box center [532, 213] width 169 height 16
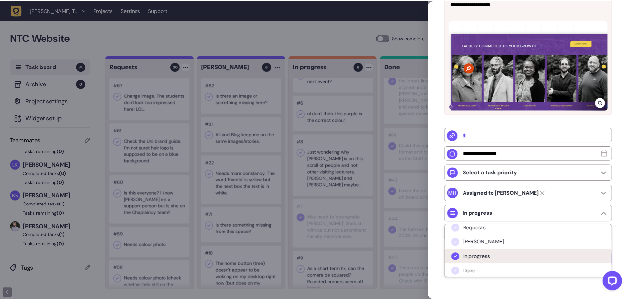
scroll to position [5, 0]
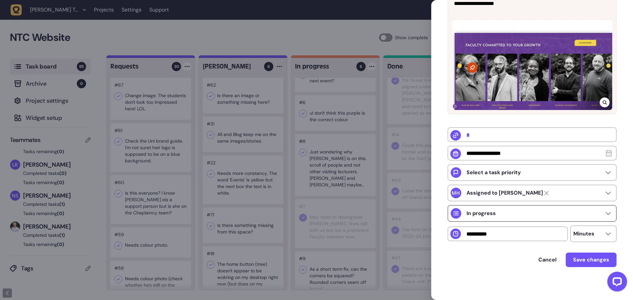
click at [490, 208] on div "In progress" at bounding box center [532, 213] width 169 height 16
click at [338, 25] on div at bounding box center [316, 150] width 633 height 300
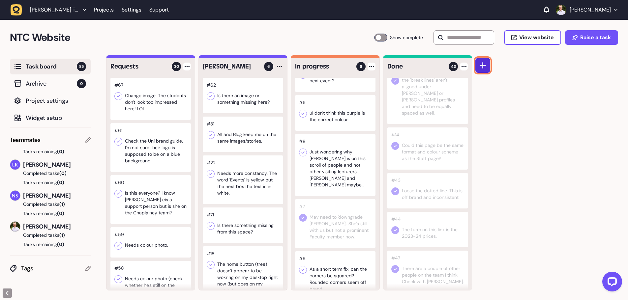
click at [483, 63] on icon at bounding box center [483, 65] width 7 height 7
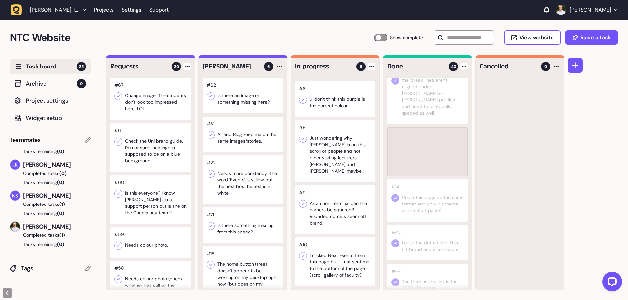
scroll to position [35, 0]
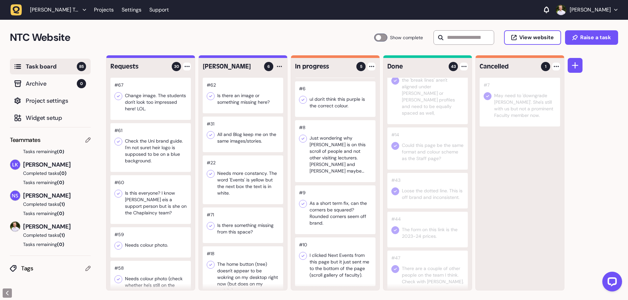
click at [557, 69] on div at bounding box center [556, 67] width 8 height 8
click at [537, 134] on div "Enable auto complete" at bounding box center [531, 134] width 48 height 7
click at [593, 128] on div "Requests 30 #67 Change image. The students don't look too impressed here! LOL. …" at bounding box center [367, 177] width 522 height 245
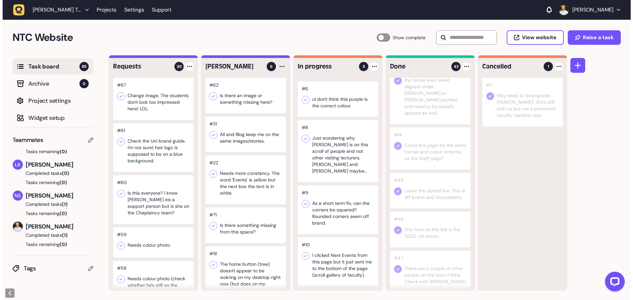
scroll to position [0, 0]
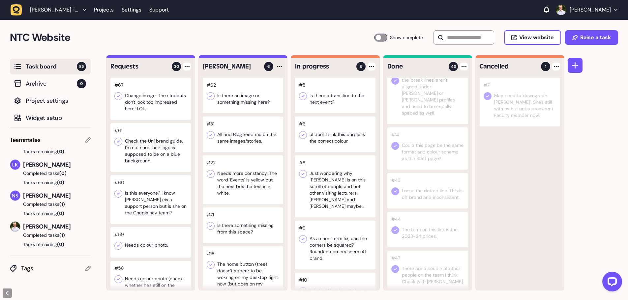
click at [336, 104] on div at bounding box center [335, 96] width 80 height 36
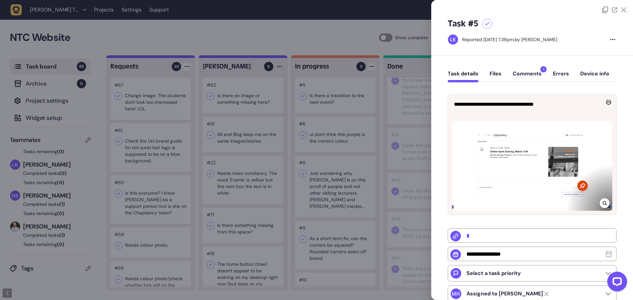
click at [518, 76] on button "Comments 1" at bounding box center [527, 77] width 29 height 12
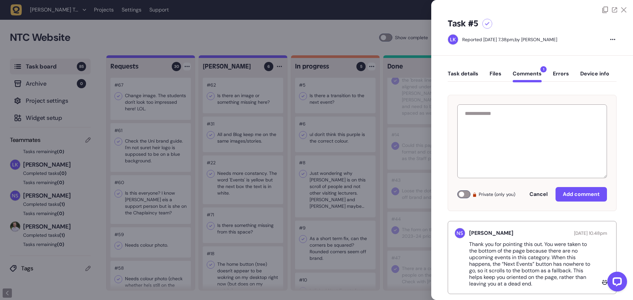
click at [463, 76] on button "Task details" at bounding box center [463, 77] width 31 height 12
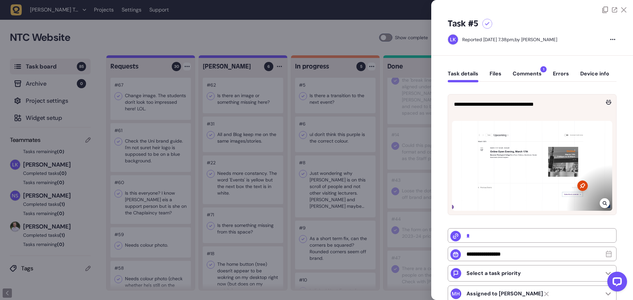
drag, startPoint x: 625, startPoint y: 11, endPoint x: 618, endPoint y: 13, distance: 6.8
click at [625, 10] on icon at bounding box center [623, 9] width 5 height 5
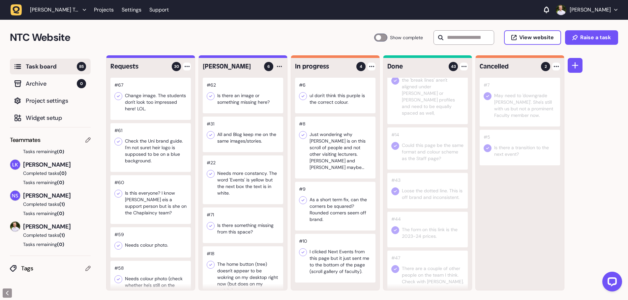
click at [317, 107] on div at bounding box center [335, 96] width 80 height 36
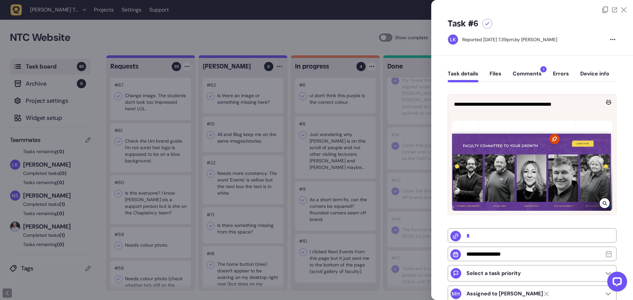
click at [521, 75] on button "Comments 1" at bounding box center [527, 77] width 29 height 12
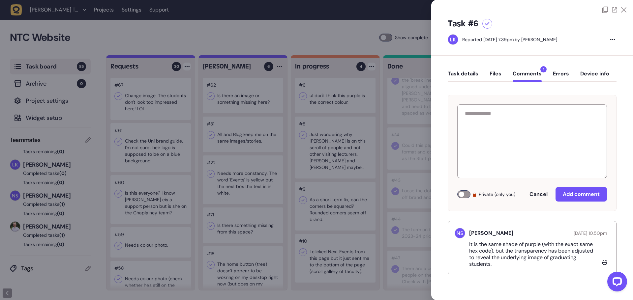
click at [625, 10] on icon at bounding box center [623, 9] width 5 height 5
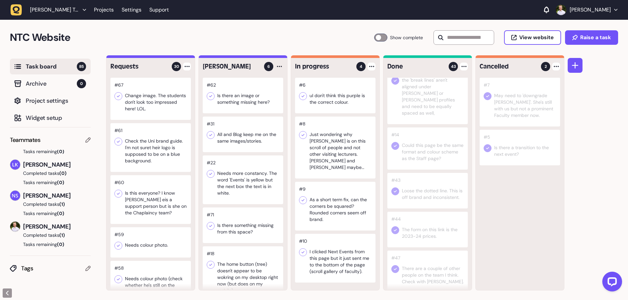
click at [336, 101] on div at bounding box center [335, 96] width 80 height 36
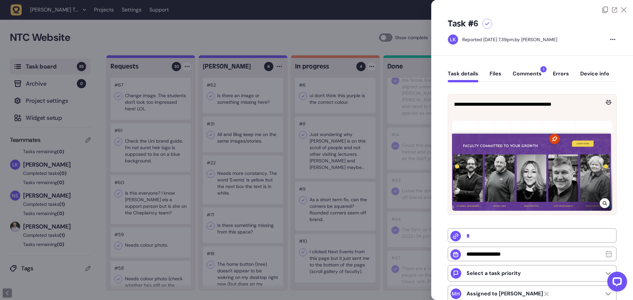
click at [623, 10] on icon at bounding box center [623, 9] width 5 height 5
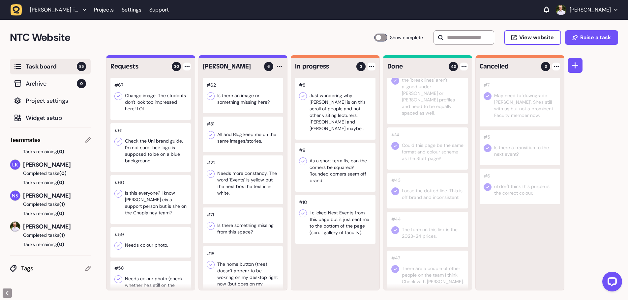
click at [339, 118] on div at bounding box center [335, 109] width 80 height 62
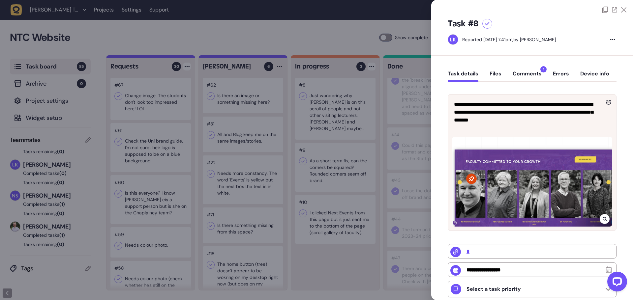
click at [517, 71] on button "Comments 1" at bounding box center [527, 77] width 29 height 12
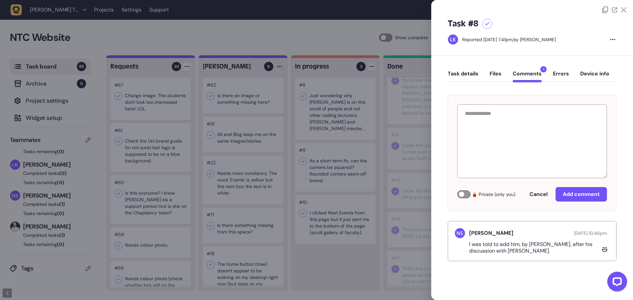
click at [465, 71] on button "Task details" at bounding box center [463, 77] width 31 height 12
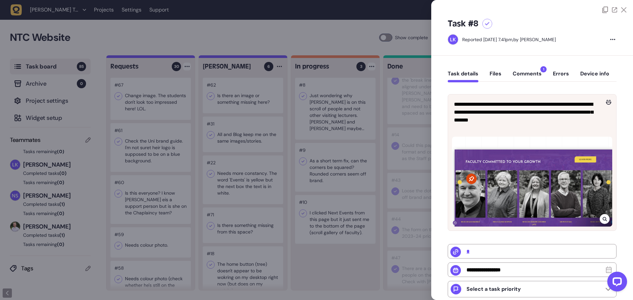
click at [622, 12] on icon at bounding box center [623, 9] width 5 height 5
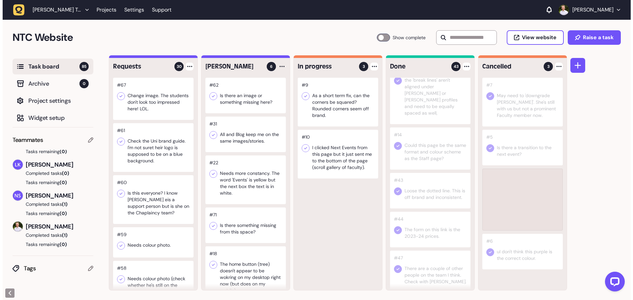
scroll to position [1851, 0]
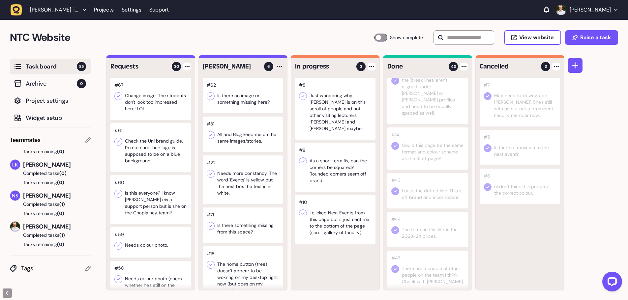
click at [344, 164] on div at bounding box center [335, 167] width 80 height 49
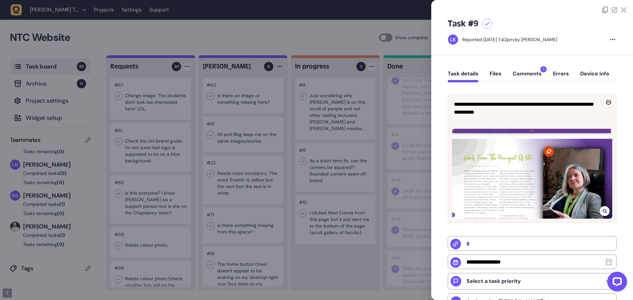
click at [523, 78] on button "Comments 1" at bounding box center [527, 77] width 29 height 12
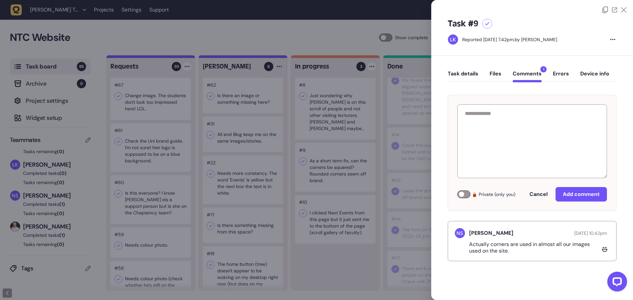
click at [622, 14] on div "Task #9 Reported [DATE] 7.42pm, by [PERSON_NAME]" at bounding box center [532, 34] width 202 height 43
click at [627, 9] on div at bounding box center [532, 6] width 202 height 13
click at [625, 8] on icon at bounding box center [623, 9] width 5 height 5
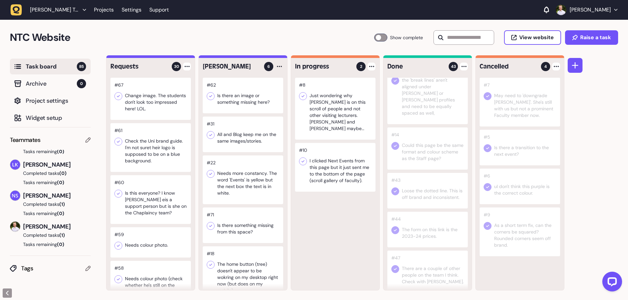
click at [330, 178] on div at bounding box center [335, 167] width 80 height 49
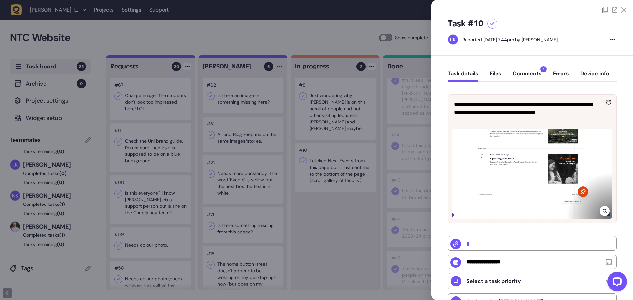
click at [516, 71] on button "Comments 1" at bounding box center [527, 77] width 29 height 12
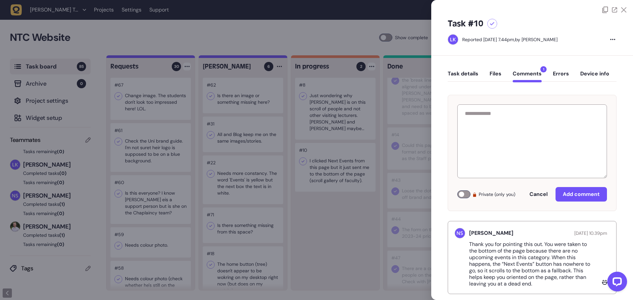
click at [622, 11] on icon at bounding box center [623, 9] width 5 height 5
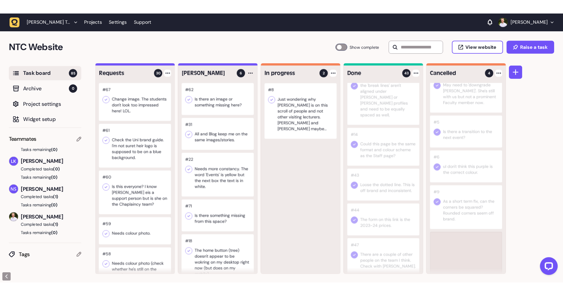
scroll to position [22, 0]
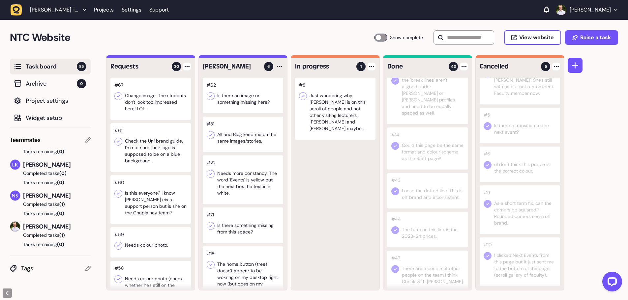
click at [240, 100] on div at bounding box center [243, 96] width 80 height 36
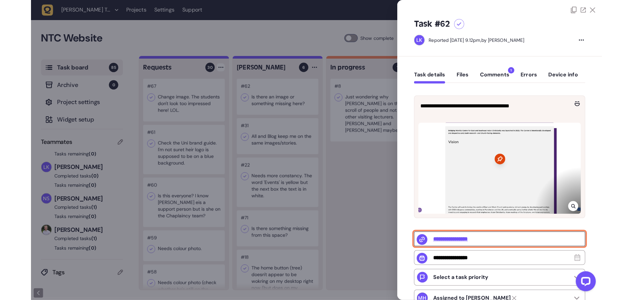
scroll to position [22, 0]
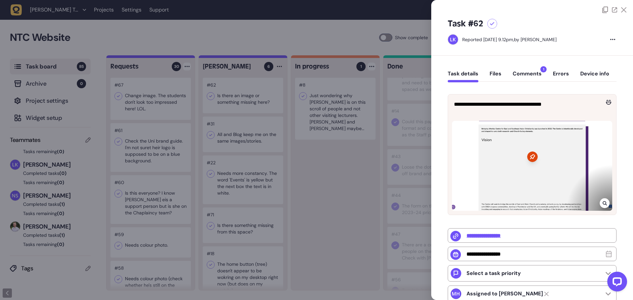
click at [332, 24] on div at bounding box center [316, 150] width 633 height 300
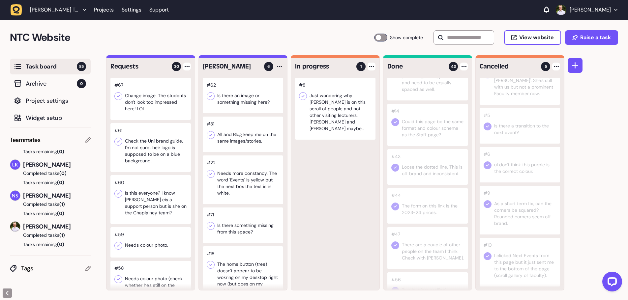
click at [341, 176] on div "#8 Just wondering why [PERSON_NAME] is on this scroll of people and not other v…" at bounding box center [335, 184] width 88 height 213
click at [588, 35] on span "Raise a task" at bounding box center [595, 37] width 31 height 5
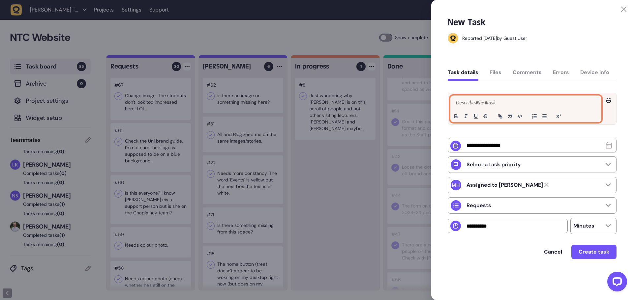
click at [483, 98] on div at bounding box center [526, 109] width 150 height 26
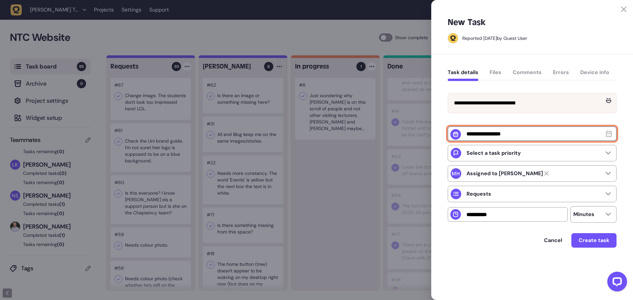
click at [471, 141] on input "text" at bounding box center [532, 134] width 169 height 15
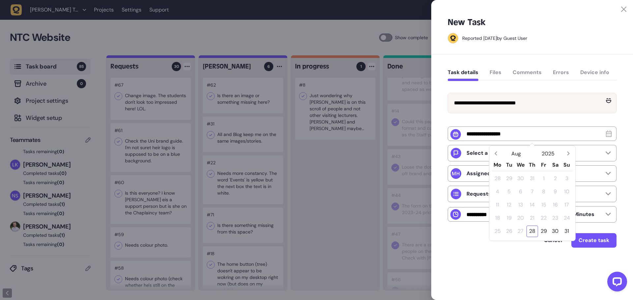
click at [531, 233] on div "28" at bounding box center [533, 232] width 12 height 12
type input "**********"
drag, startPoint x: 521, startPoint y: 253, endPoint x: 517, endPoint y: 238, distance: 15.7
click at [520, 252] on div "Cancel Create task" at bounding box center [532, 248] width 169 height 31
click at [506, 156] on p "Select a task priority" at bounding box center [494, 153] width 54 height 7
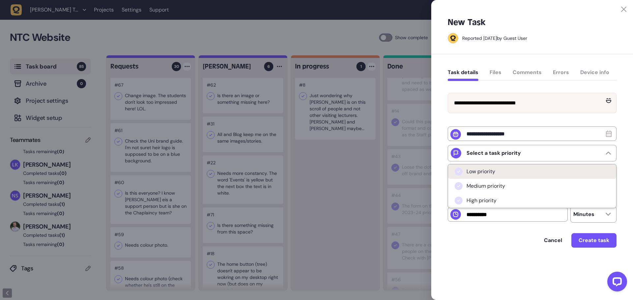
click at [481, 179] on li "Low priority" at bounding box center [532, 172] width 168 height 15
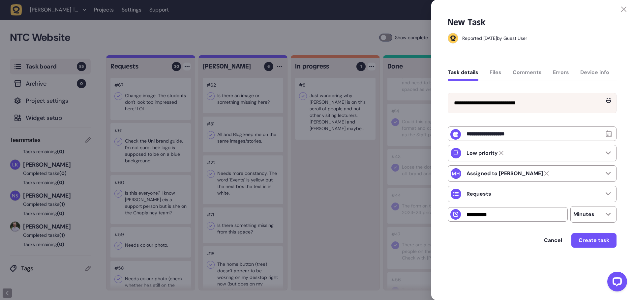
click at [485, 235] on div "Cancel Create task" at bounding box center [532, 240] width 169 height 15
click at [499, 177] on strong "Assigned to [PERSON_NAME]" at bounding box center [505, 173] width 77 height 7
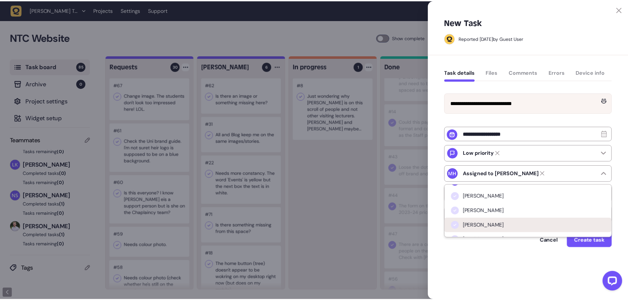
scroll to position [20, 0]
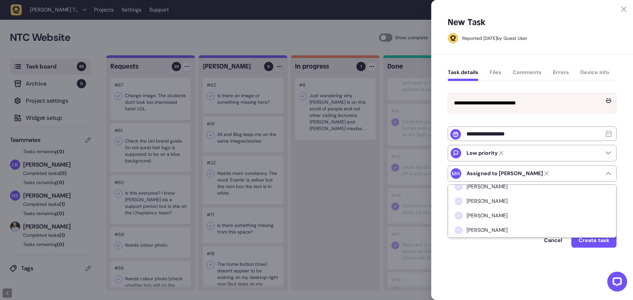
click at [486, 230] on span "[PERSON_NAME]" at bounding box center [487, 230] width 41 height 7
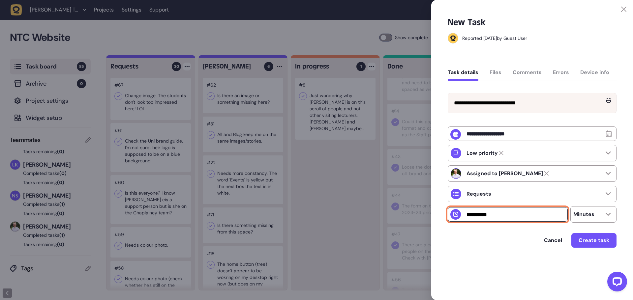
click at [524, 219] on input "number" at bounding box center [508, 214] width 120 height 15
type input "*"
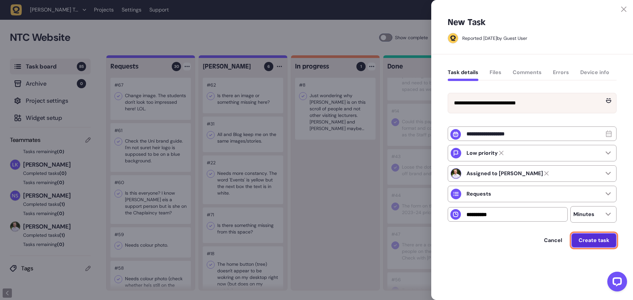
click at [586, 244] on span "Create task" at bounding box center [594, 240] width 31 height 7
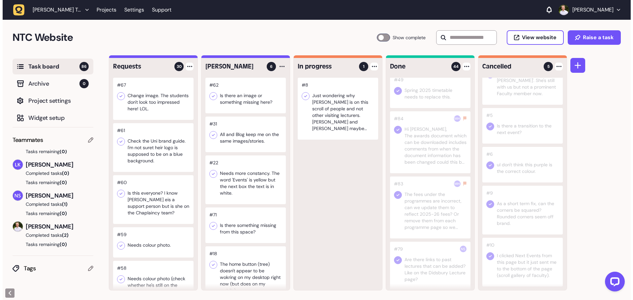
scroll to position [0, 0]
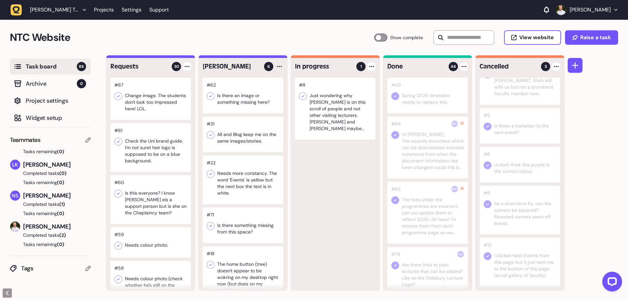
click at [463, 65] on div at bounding box center [464, 67] width 8 height 8
click at [350, 200] on div "#8 Just wondering why [PERSON_NAME] is on this scroll of people and not other v…" at bounding box center [335, 184] width 88 height 213
click at [234, 102] on div at bounding box center [243, 96] width 80 height 36
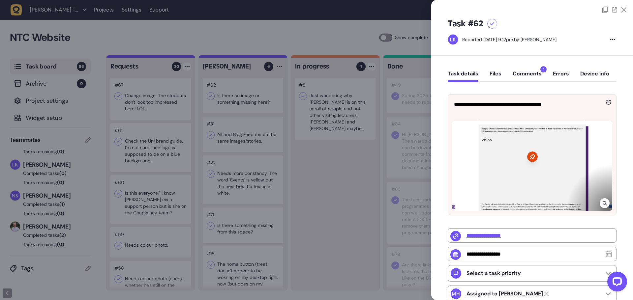
click at [519, 78] on button "Comments 1" at bounding box center [527, 77] width 29 height 12
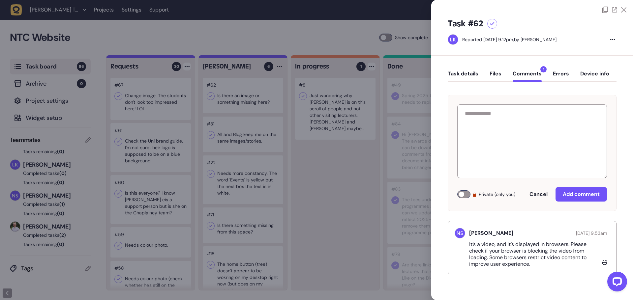
click at [622, 9] on icon at bounding box center [623, 9] width 5 height 5
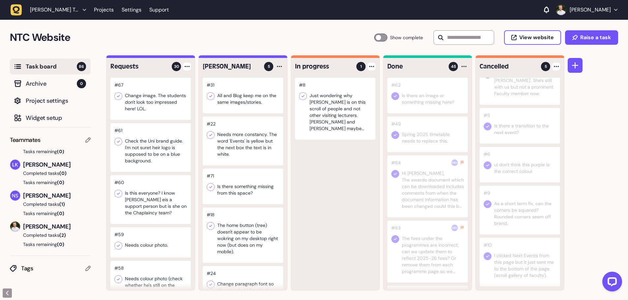
click at [233, 106] on div at bounding box center [243, 96] width 80 height 36
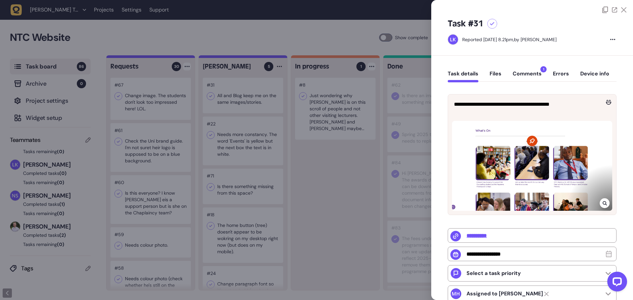
click at [519, 76] on button "Comments 1" at bounding box center [527, 77] width 29 height 12
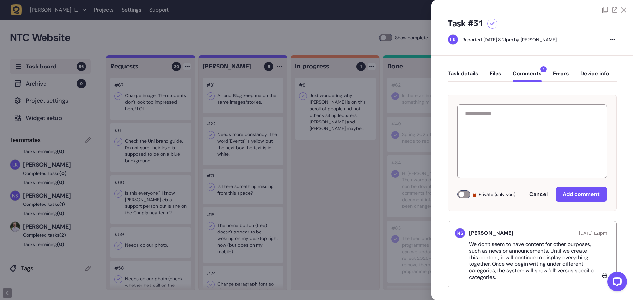
drag, startPoint x: 621, startPoint y: 12, endPoint x: 613, endPoint y: 14, distance: 8.5
click at [621, 11] on icon at bounding box center [623, 9] width 5 height 5
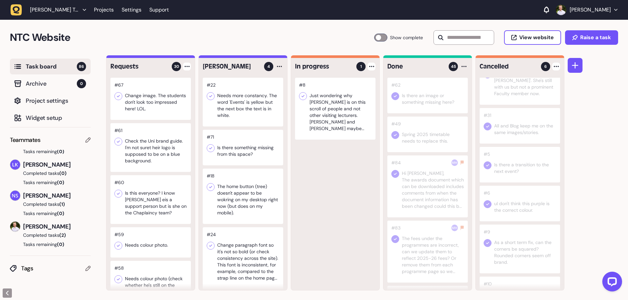
click at [244, 109] on div at bounding box center [243, 102] width 80 height 49
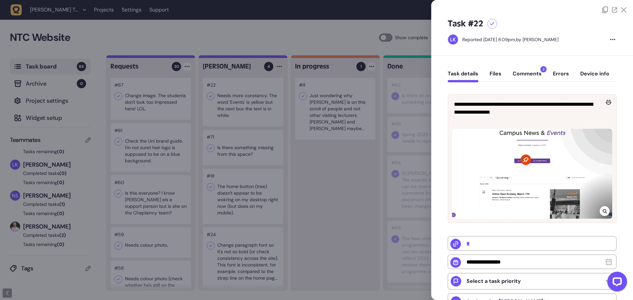
click at [527, 76] on button "Comments 2" at bounding box center [527, 77] width 29 height 12
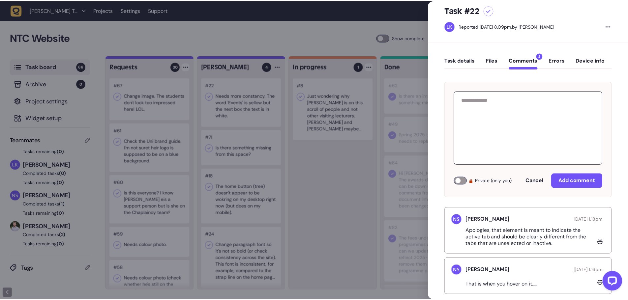
scroll to position [25, 0]
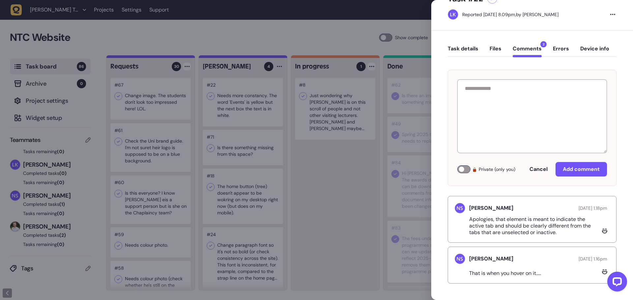
click at [342, 173] on div at bounding box center [316, 150] width 633 height 300
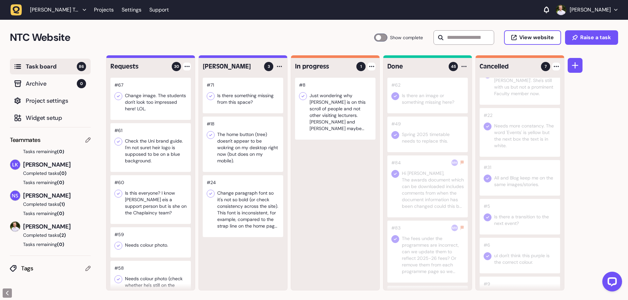
click at [257, 106] on div at bounding box center [243, 96] width 80 height 36
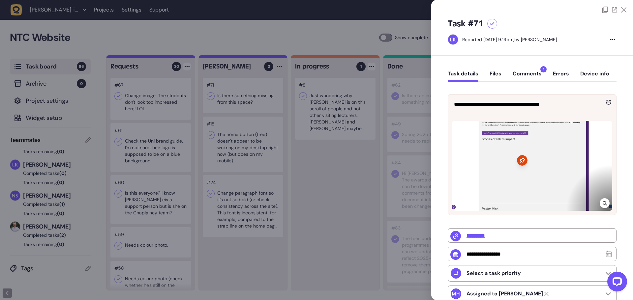
click at [530, 72] on button "Comments 1" at bounding box center [527, 77] width 29 height 12
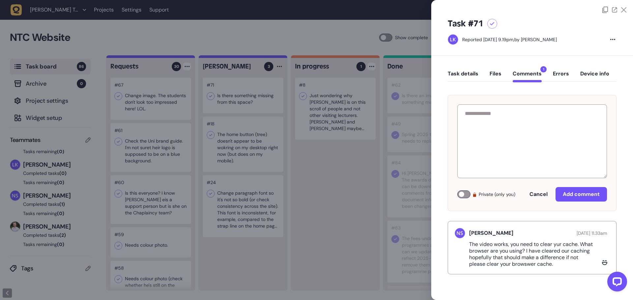
click at [329, 191] on div at bounding box center [316, 150] width 633 height 300
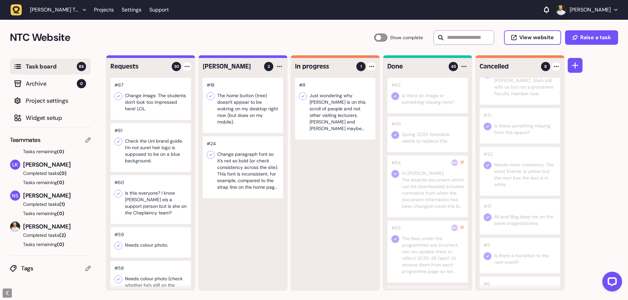
click at [240, 116] on div at bounding box center [243, 105] width 80 height 55
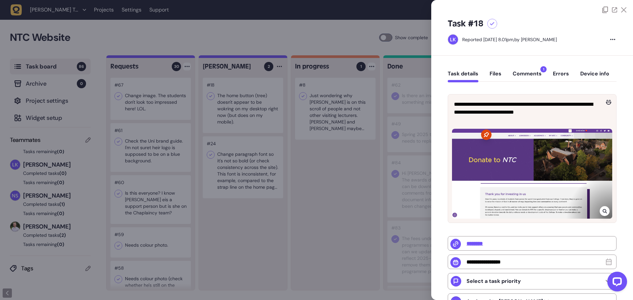
click at [526, 76] on button "Comments 1" at bounding box center [527, 77] width 29 height 12
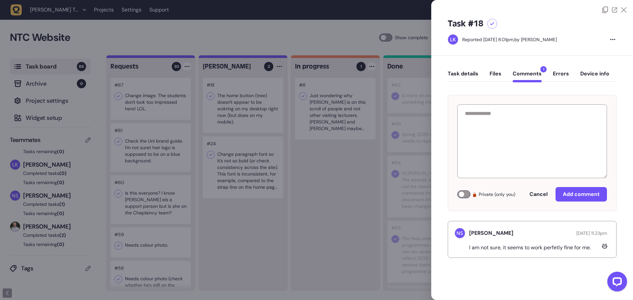
click at [234, 166] on div at bounding box center [316, 150] width 633 height 300
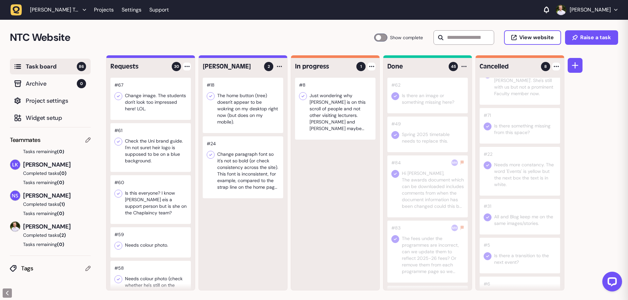
click at [242, 170] on div at bounding box center [243, 168] width 80 height 62
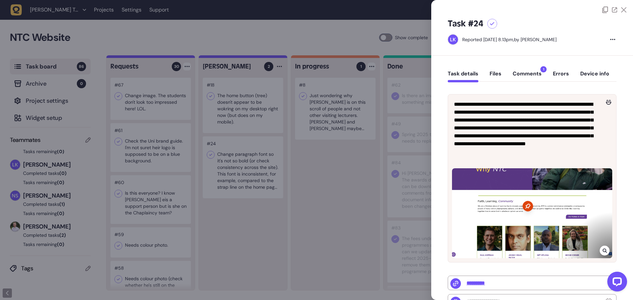
click at [525, 79] on button "Comments 1" at bounding box center [527, 77] width 29 height 12
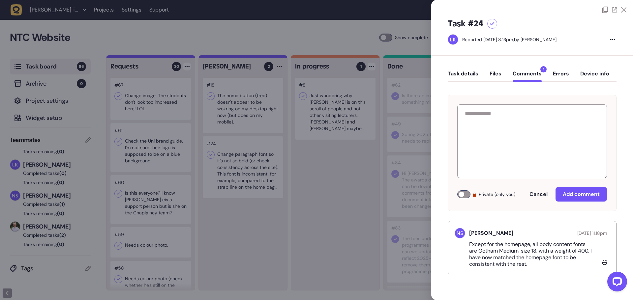
click at [624, 9] on icon at bounding box center [623, 9] width 5 height 5
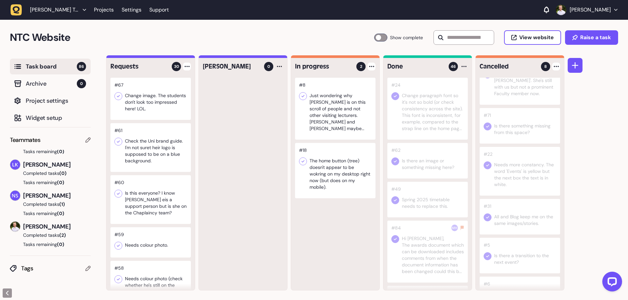
click at [278, 73] on div "[PERSON_NAME] 0" at bounding box center [243, 174] width 88 height 232
click at [279, 69] on div at bounding box center [279, 67] width 8 height 8
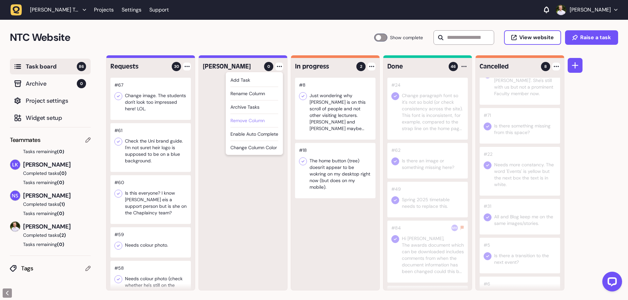
click at [259, 120] on div "Remove column" at bounding box center [254, 120] width 48 height 7
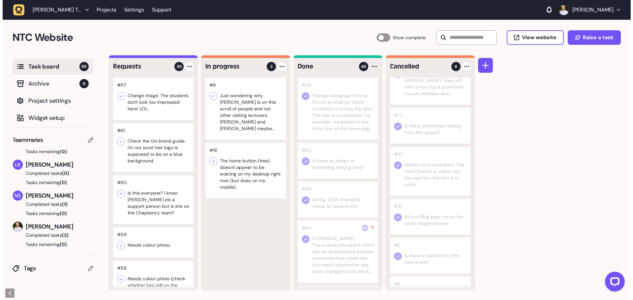
scroll to position [0, 0]
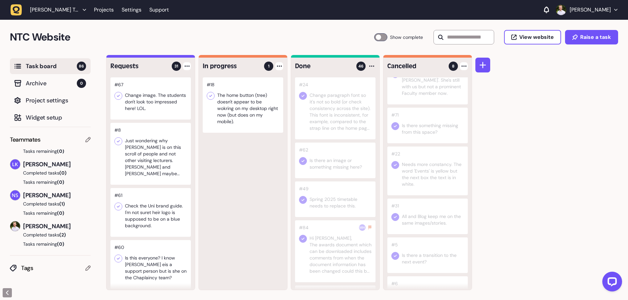
click at [167, 112] on div at bounding box center [150, 98] width 80 height 42
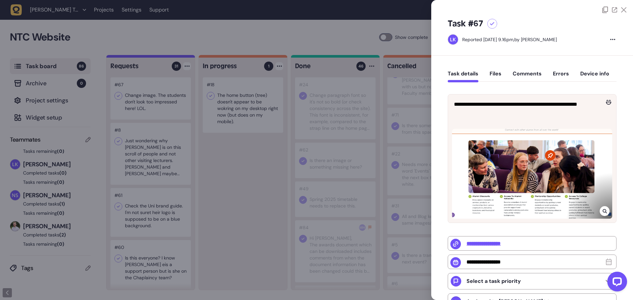
drag, startPoint x: 481, startPoint y: 243, endPoint x: 511, endPoint y: 154, distance: 94.4
click at [511, 154] on div at bounding box center [532, 174] width 160 height 90
click at [260, 175] on div at bounding box center [316, 150] width 633 height 300
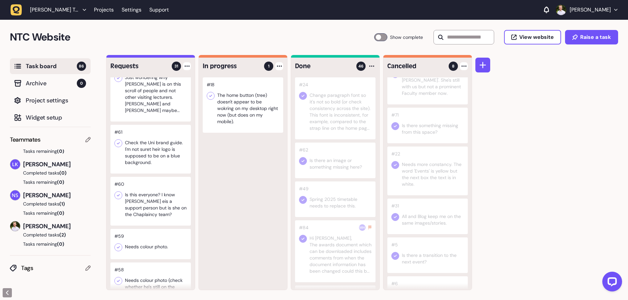
scroll to position [66, 0]
click at [162, 157] on div at bounding box center [150, 146] width 80 height 49
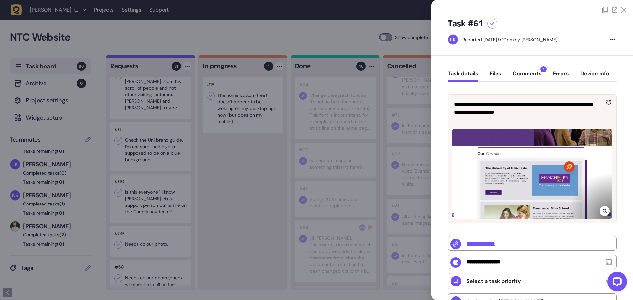
click at [217, 208] on div at bounding box center [316, 150] width 633 height 300
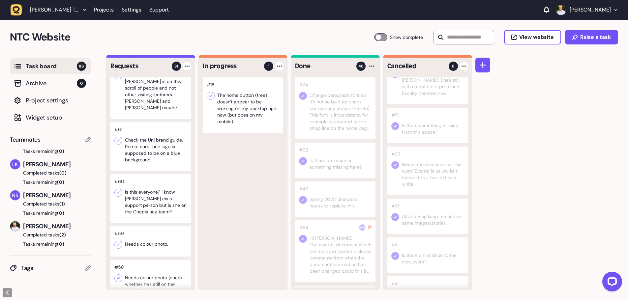
click at [169, 214] on div at bounding box center [150, 198] width 80 height 49
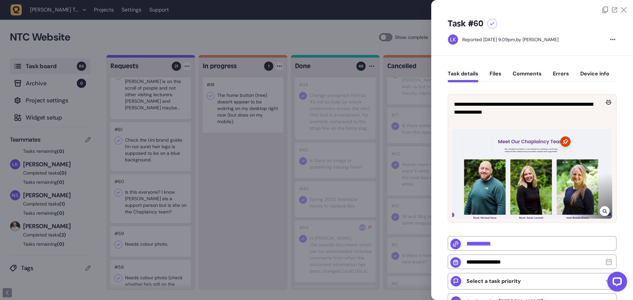
click at [259, 190] on div at bounding box center [316, 150] width 633 height 300
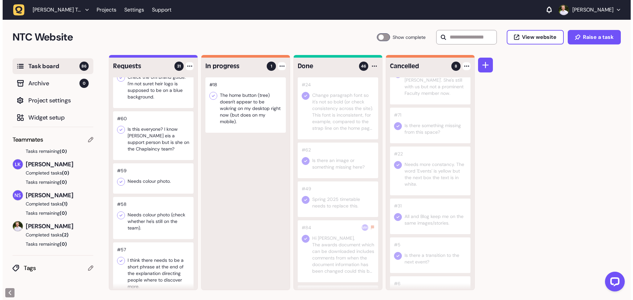
scroll to position [132, 0]
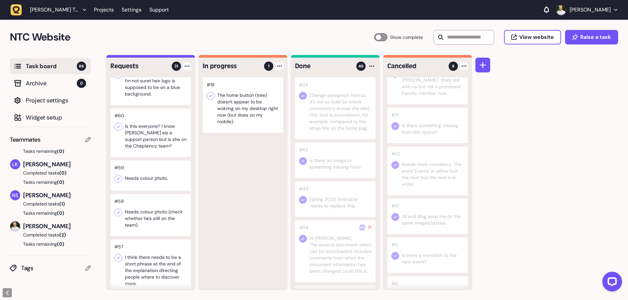
click at [147, 172] on div at bounding box center [150, 176] width 80 height 30
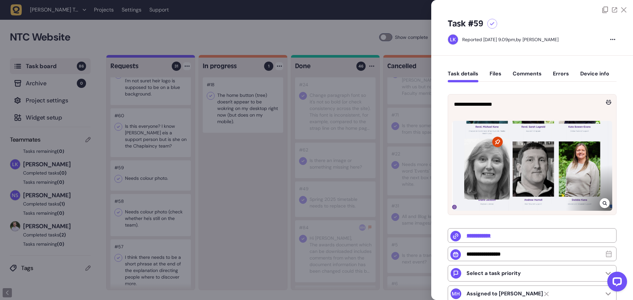
click at [227, 178] on div at bounding box center [316, 150] width 633 height 300
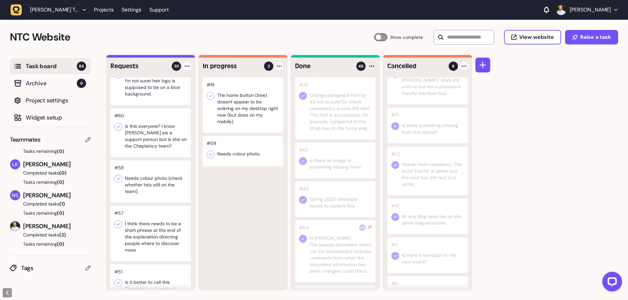
click at [165, 190] on div at bounding box center [150, 182] width 80 height 42
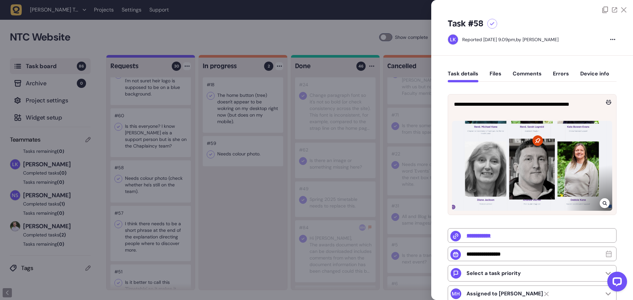
click at [256, 199] on div at bounding box center [316, 150] width 633 height 300
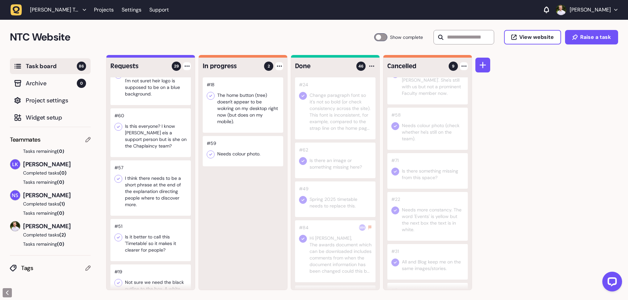
click at [157, 204] on div at bounding box center [150, 188] width 80 height 55
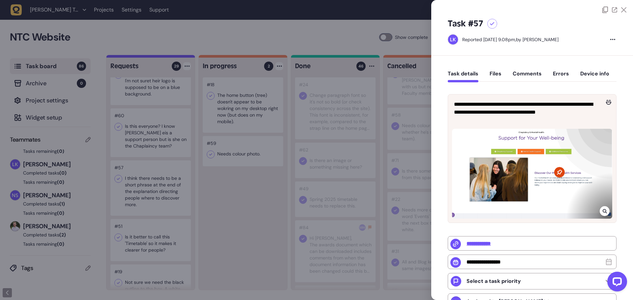
click at [222, 212] on div at bounding box center [316, 150] width 633 height 300
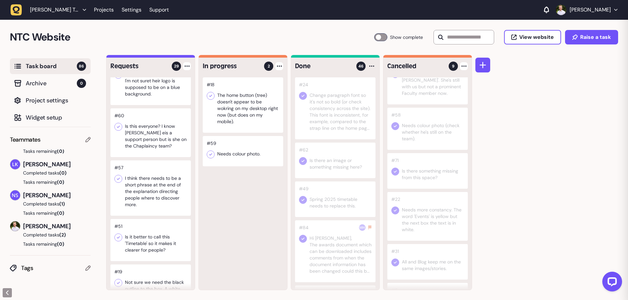
click at [151, 237] on div at bounding box center [150, 240] width 80 height 42
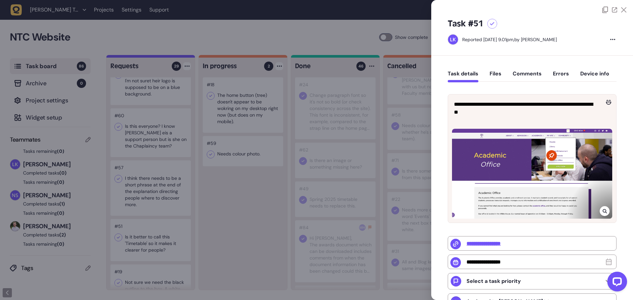
click at [237, 225] on div at bounding box center [316, 150] width 633 height 300
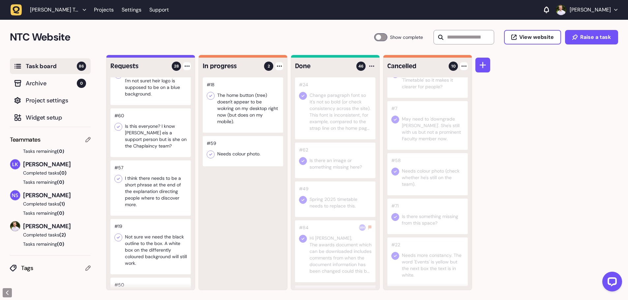
click at [147, 259] on div at bounding box center [150, 246] width 80 height 55
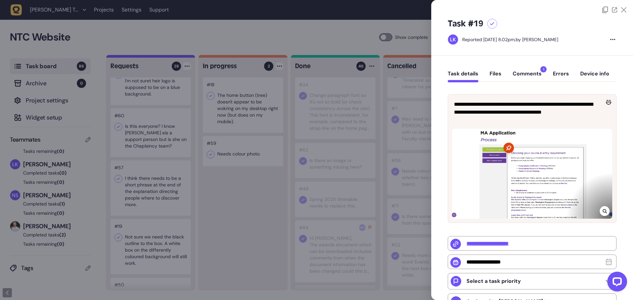
click at [525, 74] on button "Comments 1" at bounding box center [527, 77] width 29 height 12
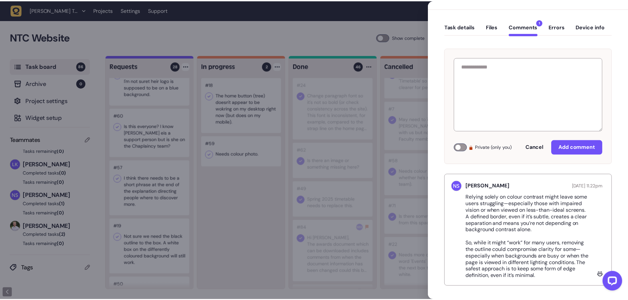
scroll to position [50, 0]
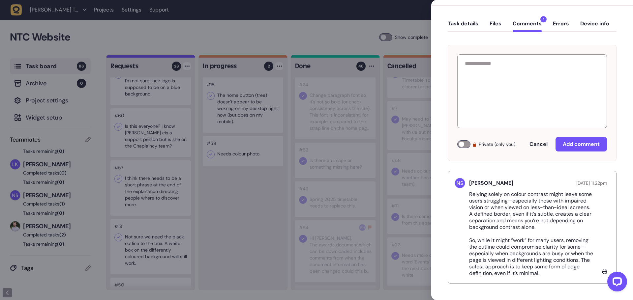
click at [232, 251] on div at bounding box center [316, 150] width 633 height 300
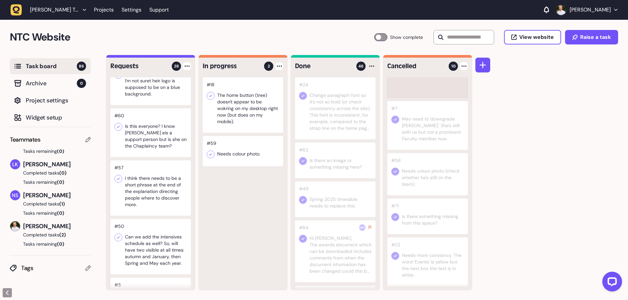
scroll to position [80, 0]
click at [165, 257] on div at bounding box center [150, 246] width 80 height 55
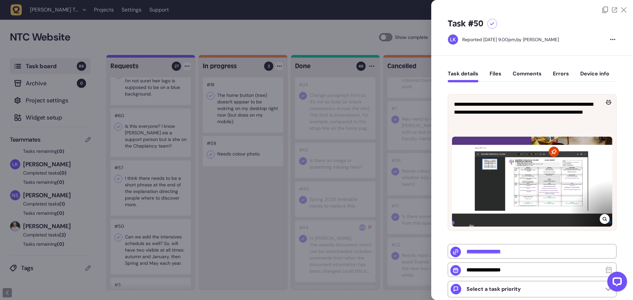
click at [233, 219] on div at bounding box center [316, 150] width 633 height 300
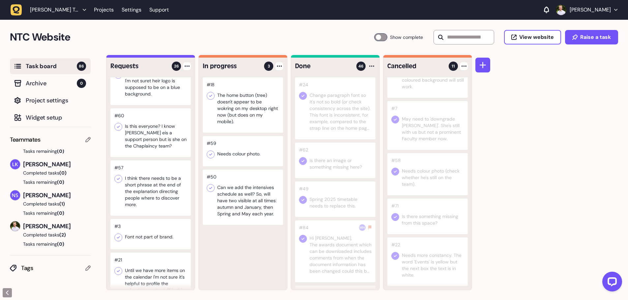
click at [150, 235] on div at bounding box center [150, 234] width 80 height 30
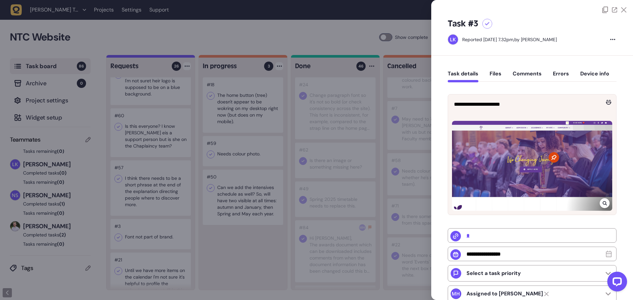
click at [230, 275] on div at bounding box center [316, 150] width 633 height 300
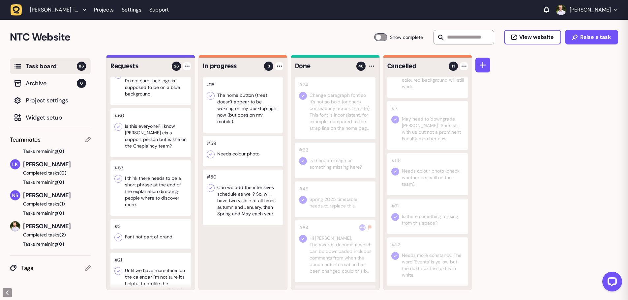
click at [156, 270] on div at bounding box center [150, 284] width 80 height 62
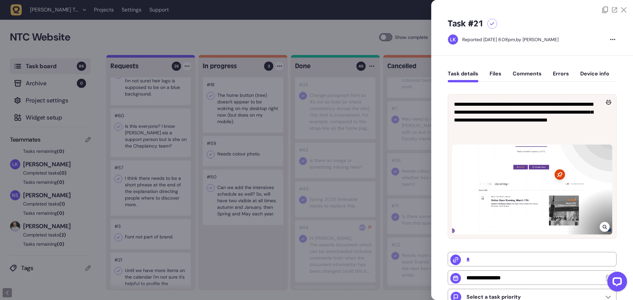
click at [500, 75] on button "Files" at bounding box center [496, 77] width 12 height 12
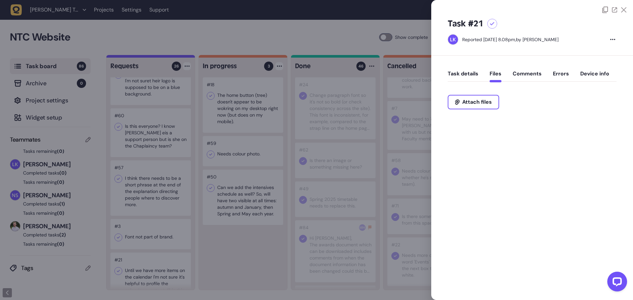
click at [524, 75] on button "Comments" at bounding box center [527, 77] width 29 height 12
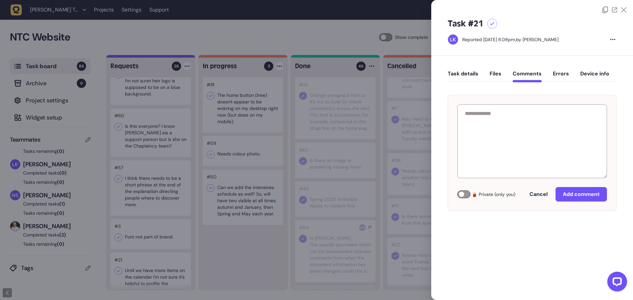
click at [464, 76] on button "Task details" at bounding box center [463, 77] width 31 height 12
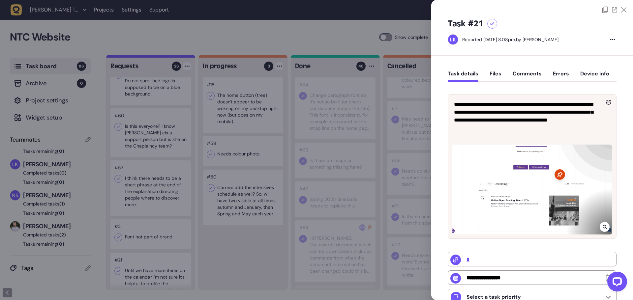
click at [222, 256] on div at bounding box center [316, 150] width 633 height 300
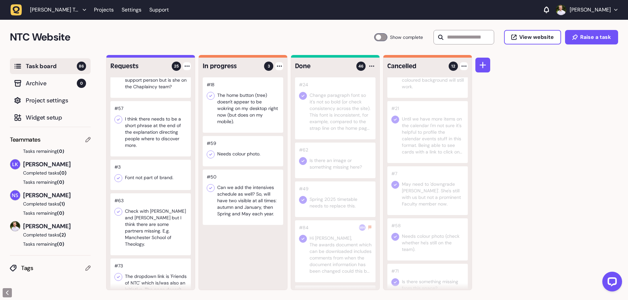
scroll to position [231, 0]
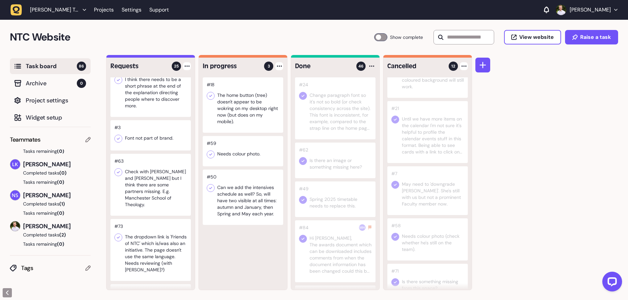
click at [150, 199] on div at bounding box center [150, 185] width 80 height 62
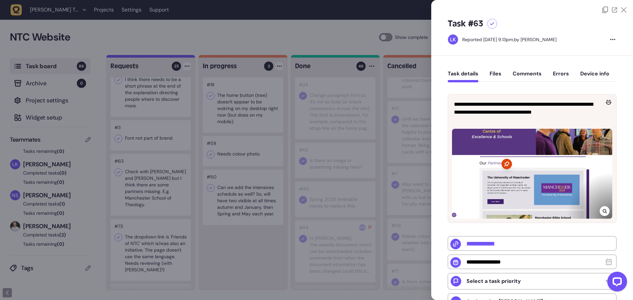
click at [258, 267] on div at bounding box center [316, 150] width 633 height 300
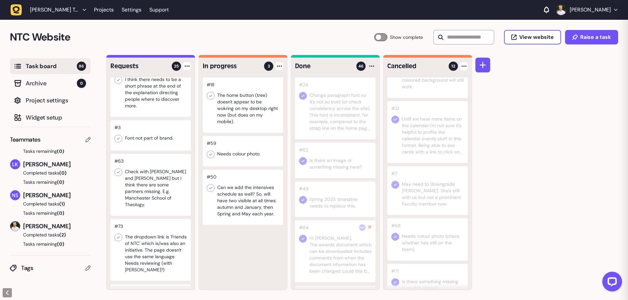
click at [154, 260] on div at bounding box center [150, 250] width 80 height 62
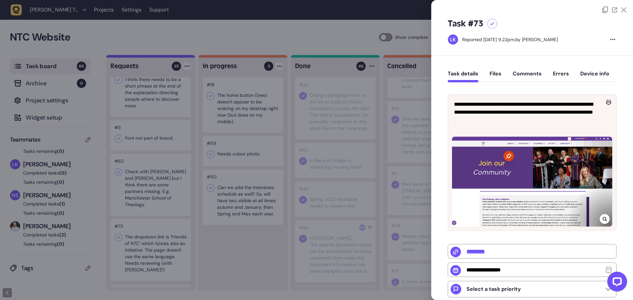
click at [236, 268] on div at bounding box center [316, 150] width 633 height 300
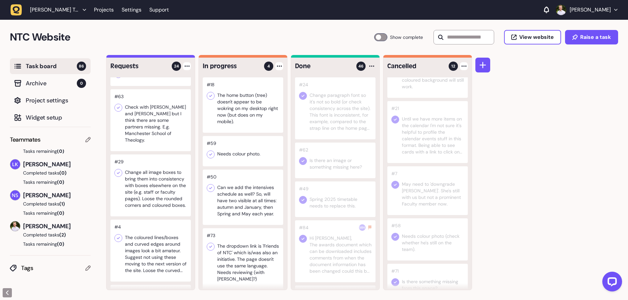
scroll to position [297, 0]
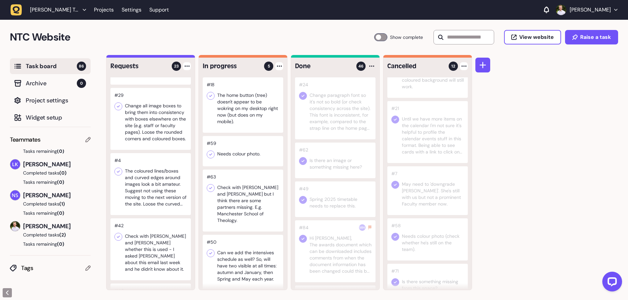
click at [166, 197] on div at bounding box center [150, 184] width 80 height 62
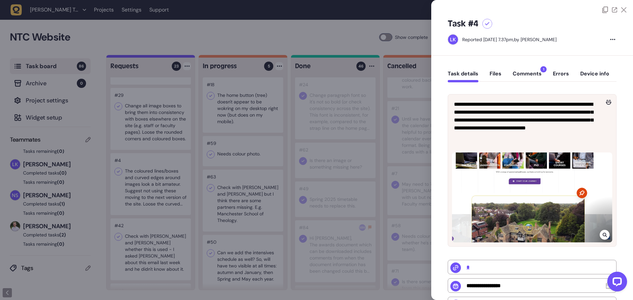
click at [538, 66] on div "Task details Files Comments 1 Errors Device info" at bounding box center [532, 75] width 169 height 19
click at [533, 75] on button "Comments 1" at bounding box center [527, 77] width 29 height 12
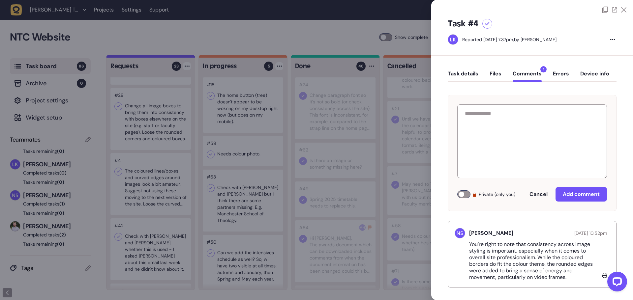
click at [622, 11] on icon at bounding box center [623, 9] width 5 height 5
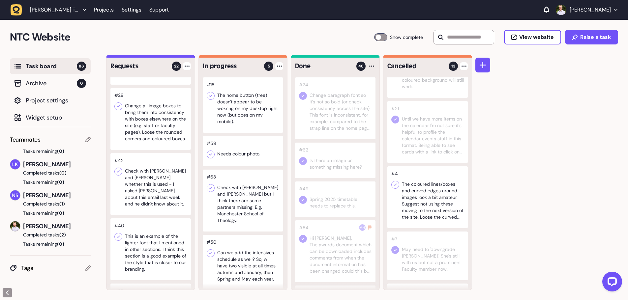
drag, startPoint x: 151, startPoint y: 191, endPoint x: 156, endPoint y: 191, distance: 5.3
click at [400, 175] on div at bounding box center [427, 198] width 80 height 62
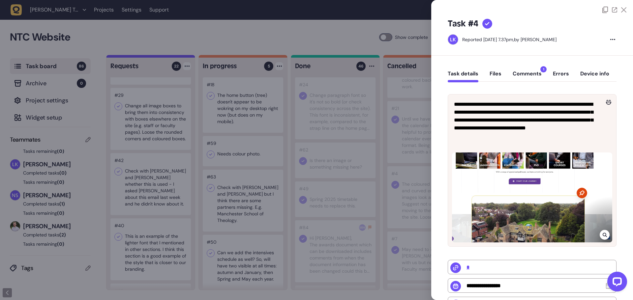
click at [622, 8] on icon at bounding box center [623, 9] width 5 height 5
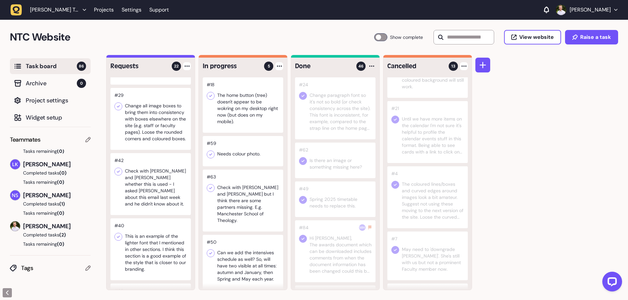
click at [149, 192] on div at bounding box center [150, 184] width 80 height 62
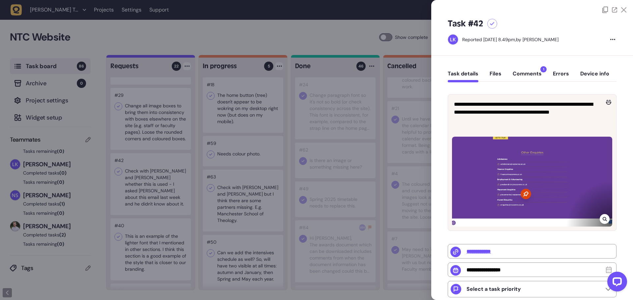
click at [149, 192] on div at bounding box center [316, 150] width 633 height 300
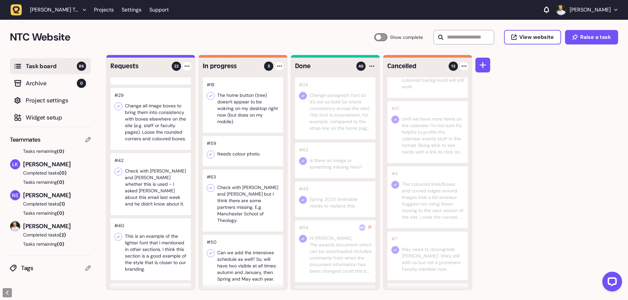
click at [153, 234] on div at bounding box center [150, 250] width 80 height 62
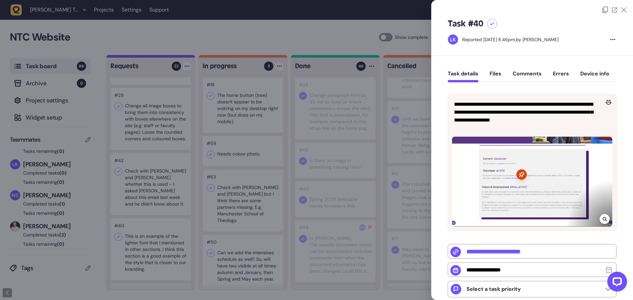
drag, startPoint x: 621, startPoint y: 9, endPoint x: 611, endPoint y: 15, distance: 11.2
click at [621, 9] on icon at bounding box center [623, 9] width 5 height 5
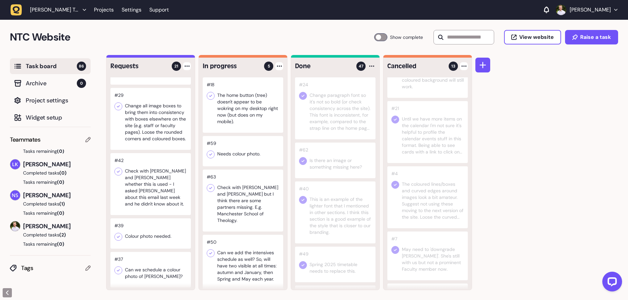
click at [146, 236] on div at bounding box center [150, 234] width 80 height 30
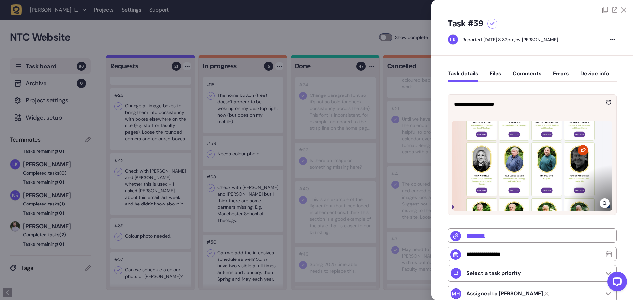
drag, startPoint x: 146, startPoint y: 231, endPoint x: 224, endPoint y: 234, distance: 78.2
click at [224, 234] on div at bounding box center [316, 150] width 633 height 300
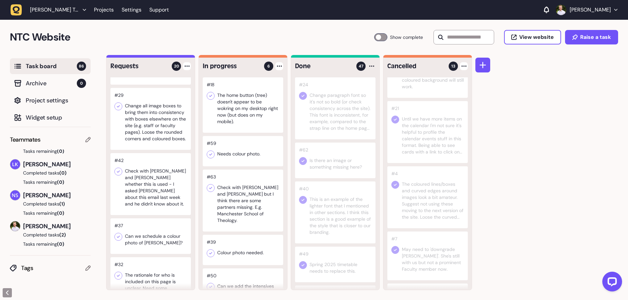
click at [156, 238] on div at bounding box center [150, 237] width 80 height 36
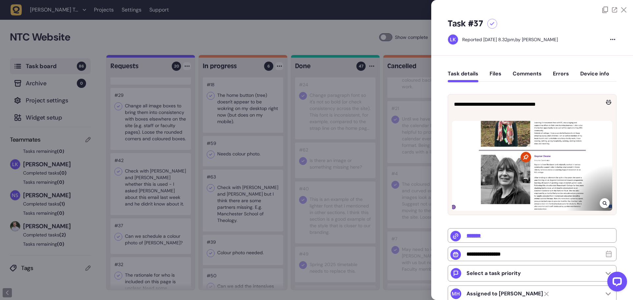
click at [173, 259] on div at bounding box center [316, 150] width 633 height 300
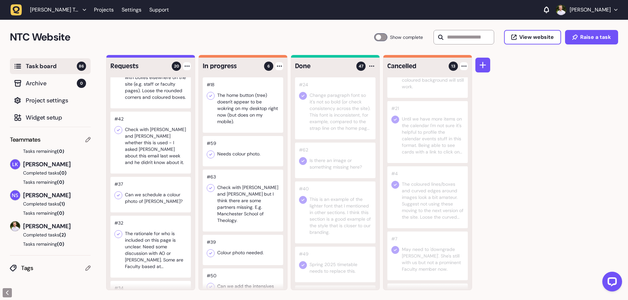
scroll to position [363, 0]
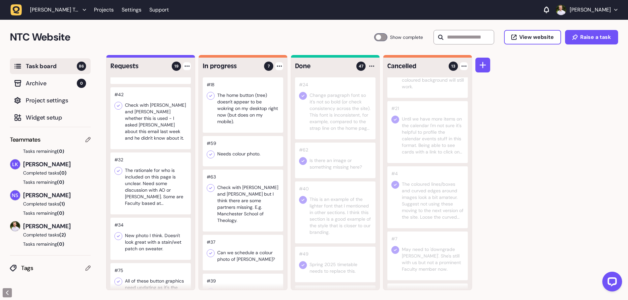
click at [161, 239] on div at bounding box center [150, 239] width 80 height 42
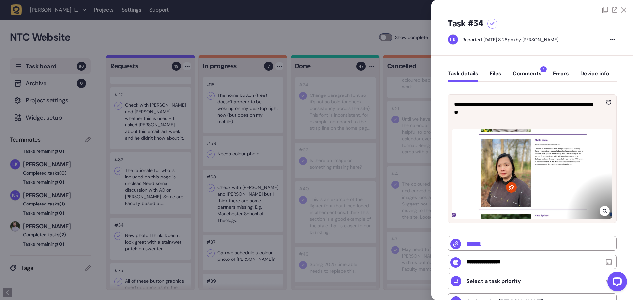
click at [165, 247] on div at bounding box center [316, 150] width 633 height 300
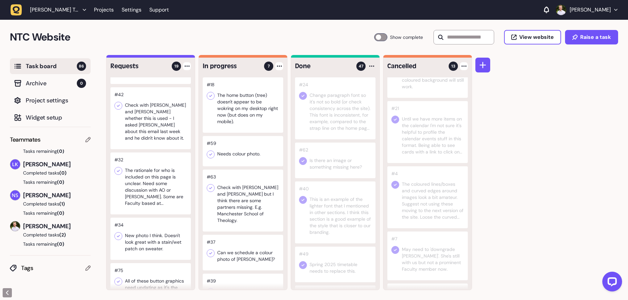
click at [154, 243] on div at bounding box center [150, 239] width 80 height 42
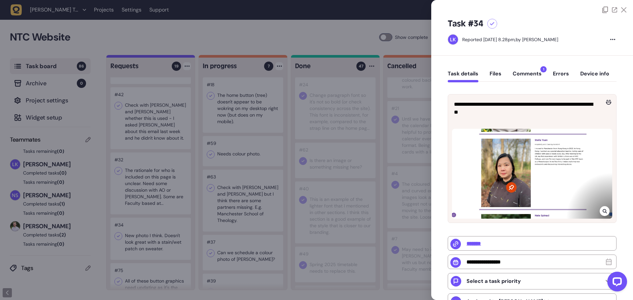
click at [157, 243] on div at bounding box center [316, 150] width 633 height 300
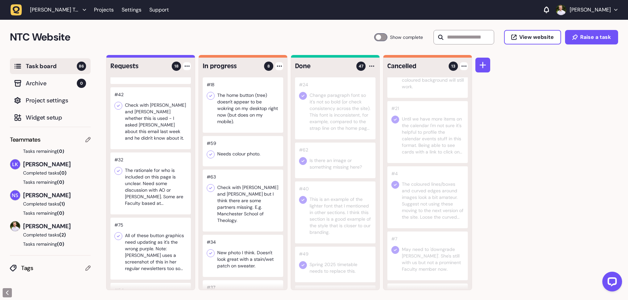
click at [152, 195] on div at bounding box center [150, 184] width 80 height 62
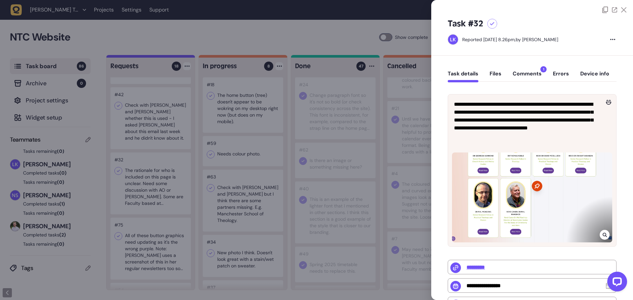
click at [152, 194] on div at bounding box center [316, 150] width 633 height 300
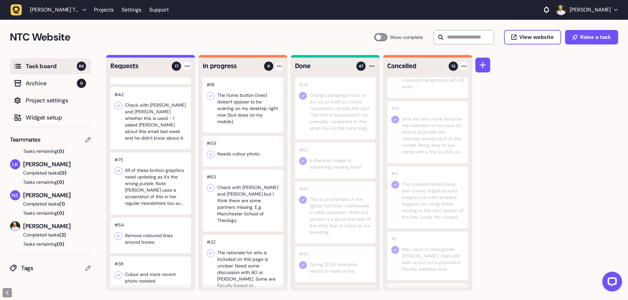
click at [159, 189] on div at bounding box center [150, 184] width 80 height 62
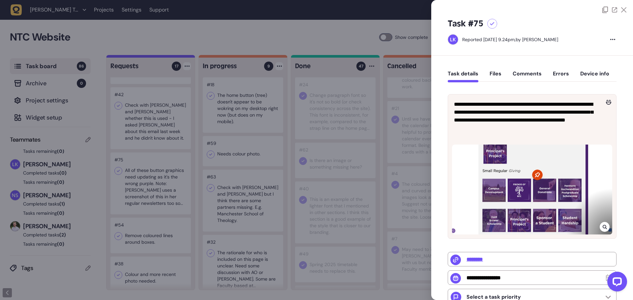
click at [163, 192] on div at bounding box center [316, 150] width 633 height 300
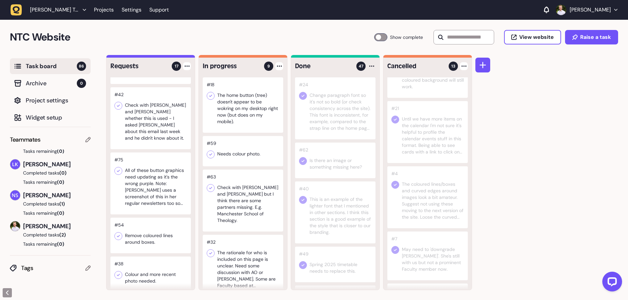
click at [170, 227] on div at bounding box center [150, 236] width 80 height 36
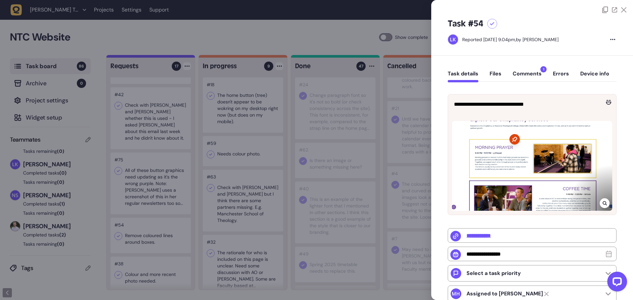
click at [527, 76] on button "Comments 1" at bounding box center [527, 77] width 29 height 12
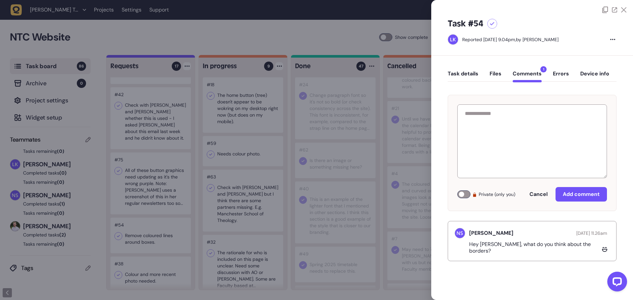
click at [468, 74] on button "Task details" at bounding box center [463, 77] width 31 height 12
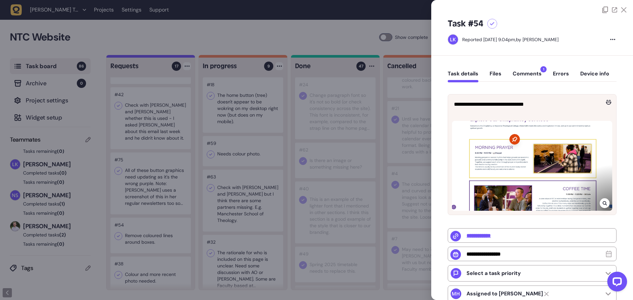
click at [624, 9] on icon at bounding box center [623, 9] width 5 height 5
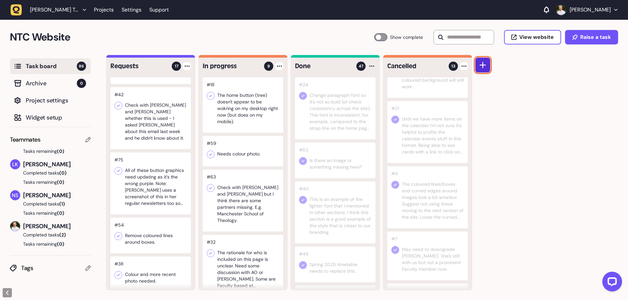
click at [482, 64] on icon at bounding box center [483, 65] width 7 height 7
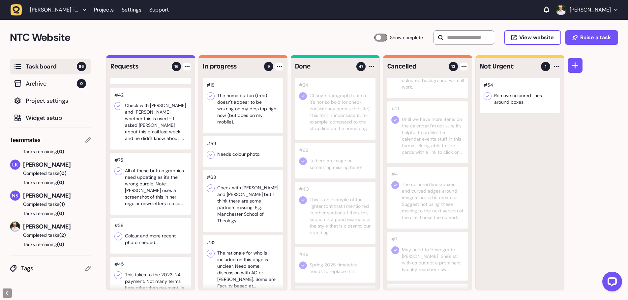
click at [150, 235] on div at bounding box center [150, 236] width 80 height 36
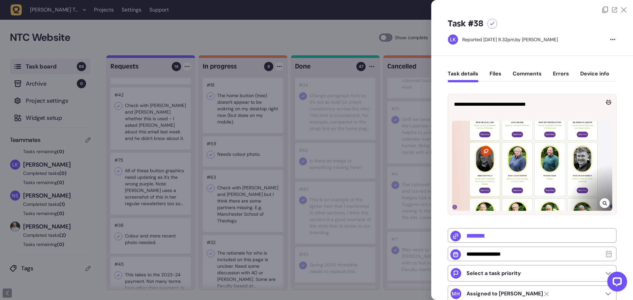
drag, startPoint x: 151, startPoint y: 235, endPoint x: 233, endPoint y: 224, distance: 82.8
click at [233, 224] on div at bounding box center [316, 150] width 633 height 300
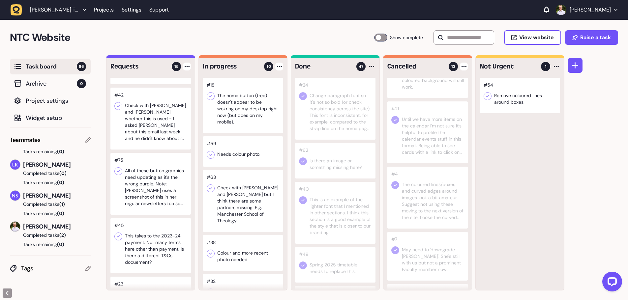
click at [159, 245] on div at bounding box center [150, 245] width 80 height 55
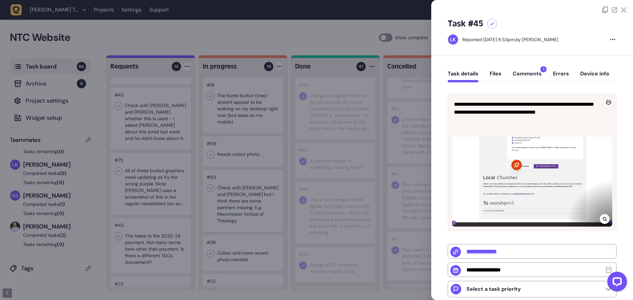
click at [142, 239] on div at bounding box center [316, 150] width 633 height 300
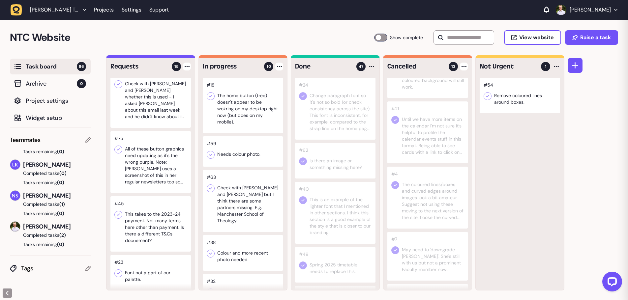
scroll to position [429, 0]
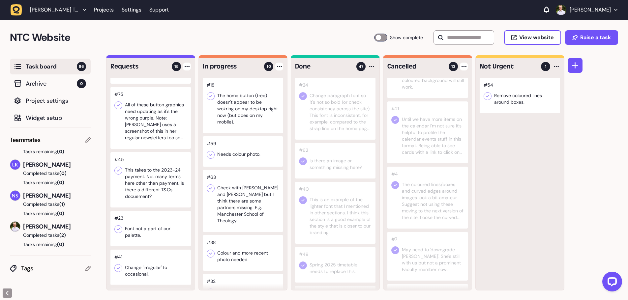
click at [145, 230] on div at bounding box center [150, 229] width 80 height 36
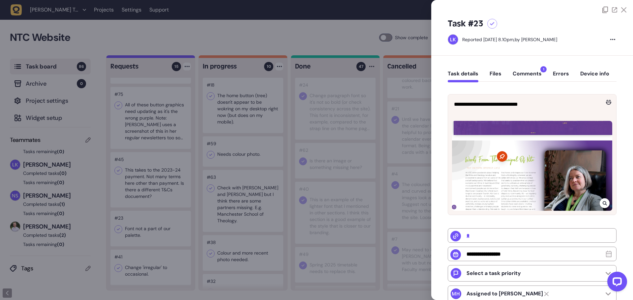
click at [148, 228] on div at bounding box center [316, 150] width 633 height 300
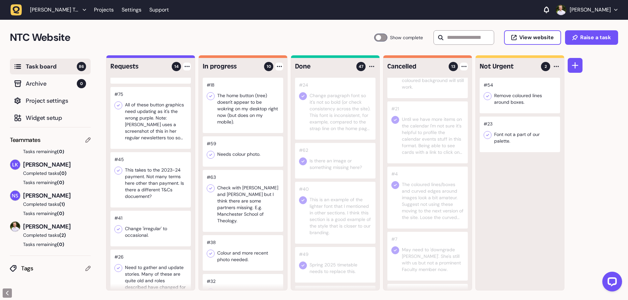
click at [160, 229] on div at bounding box center [150, 229] width 80 height 36
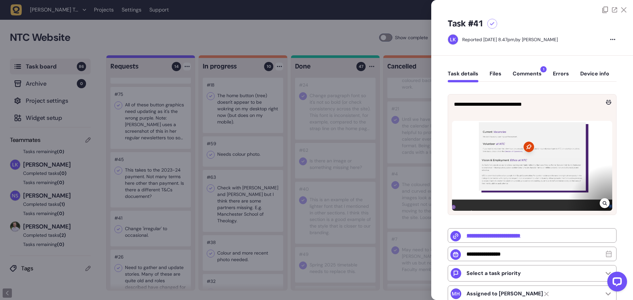
click at [160, 229] on div at bounding box center [316, 150] width 633 height 300
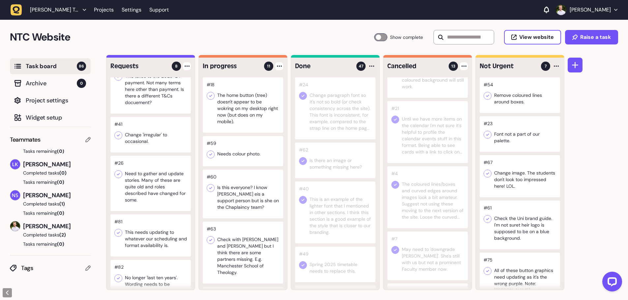
scroll to position [218, 0]
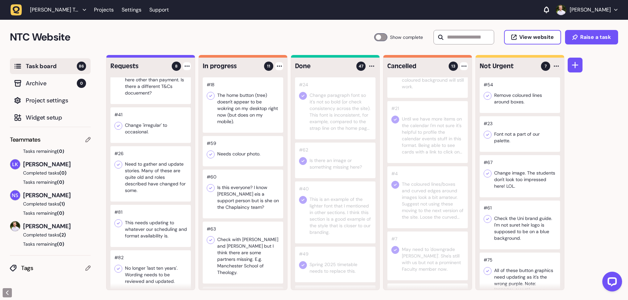
click at [155, 231] on div at bounding box center [150, 226] width 80 height 42
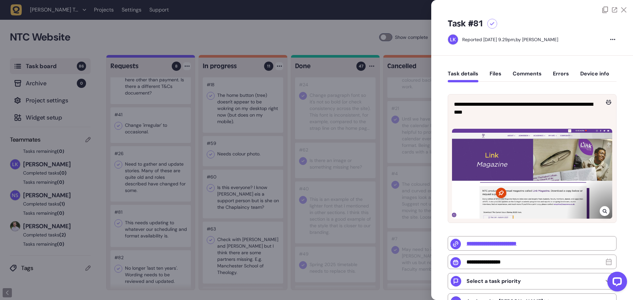
click at [155, 231] on div at bounding box center [316, 150] width 633 height 300
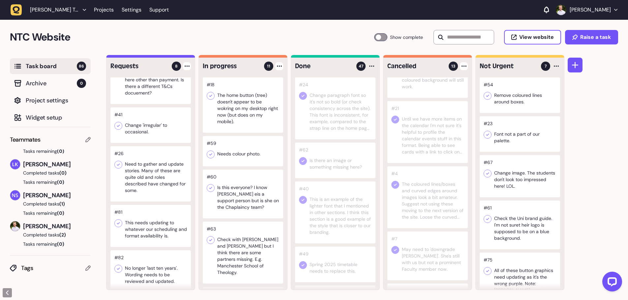
click at [167, 274] on div at bounding box center [150, 272] width 80 height 42
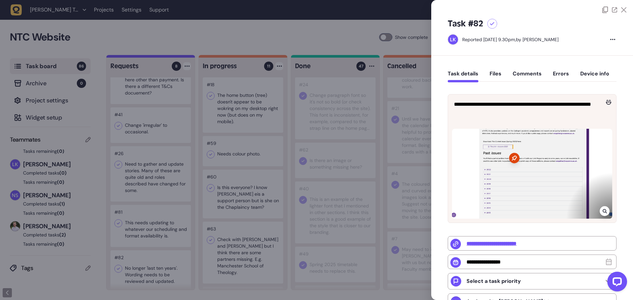
click at [167, 271] on div at bounding box center [316, 150] width 633 height 300
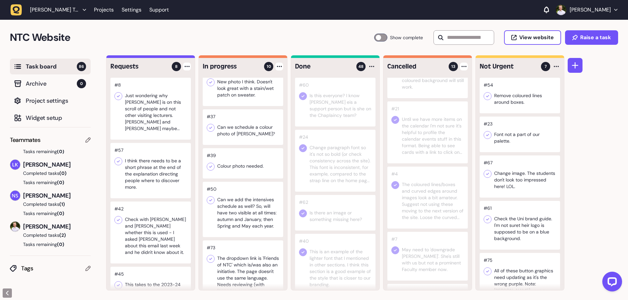
scroll to position [285, 0]
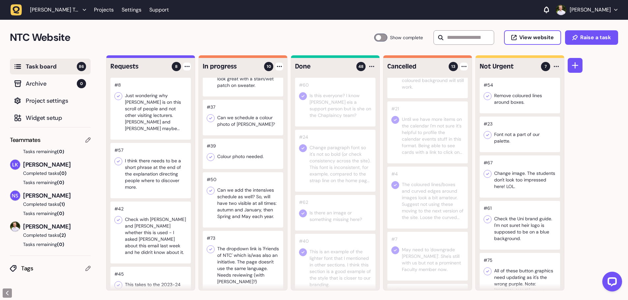
click at [249, 261] on div at bounding box center [243, 262] width 80 height 62
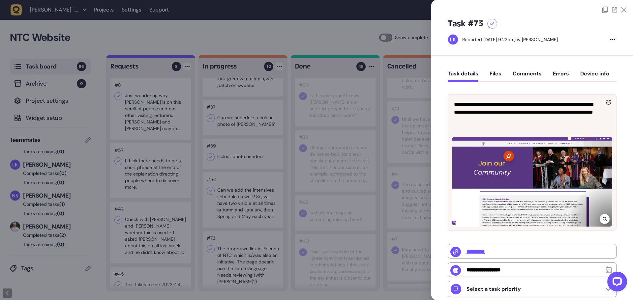
click at [623, 9] on icon at bounding box center [623, 9] width 5 height 5
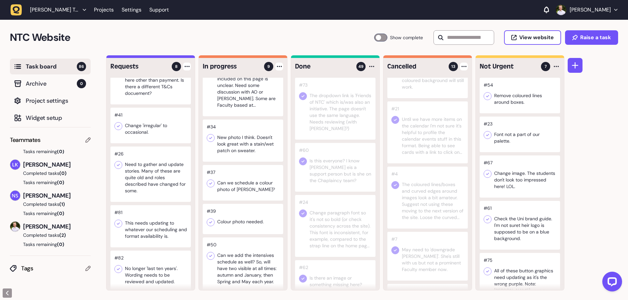
scroll to position [0, 0]
click at [158, 271] on div at bounding box center [150, 272] width 80 height 42
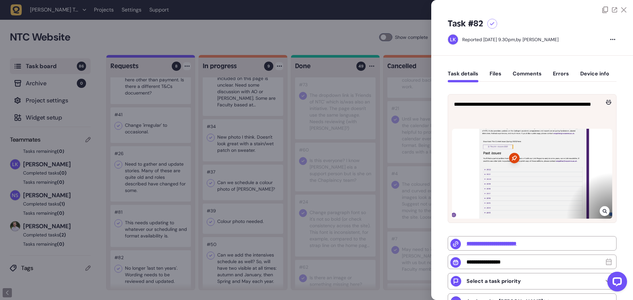
click at [621, 8] on icon at bounding box center [623, 9] width 5 height 5
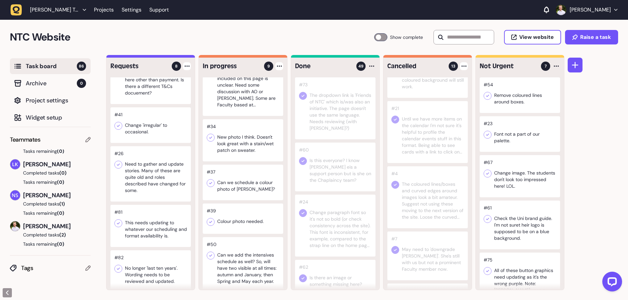
click at [159, 234] on div at bounding box center [150, 226] width 80 height 42
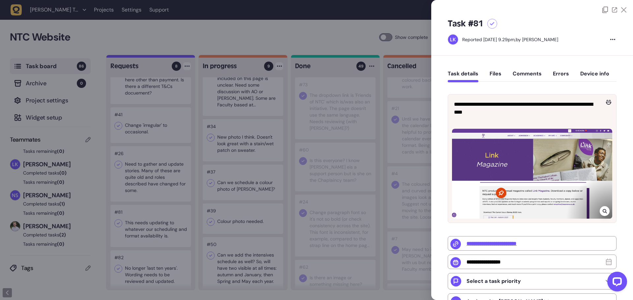
click at [159, 229] on div at bounding box center [316, 150] width 633 height 300
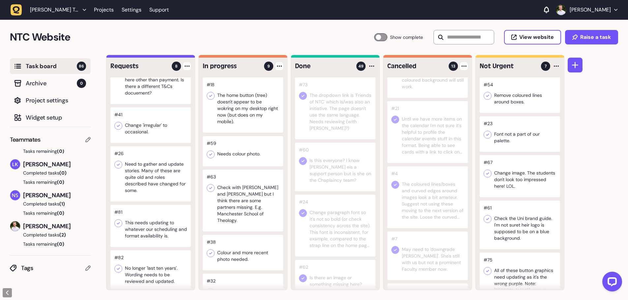
click at [161, 263] on div at bounding box center [150, 272] width 80 height 42
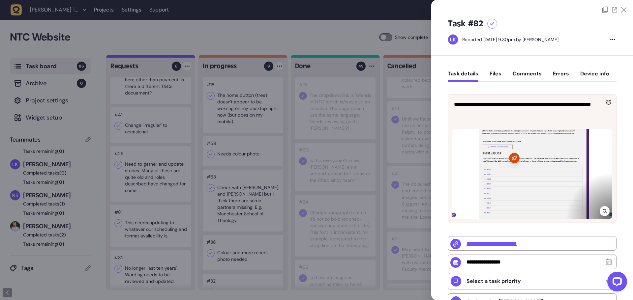
click at [155, 232] on div at bounding box center [316, 150] width 633 height 300
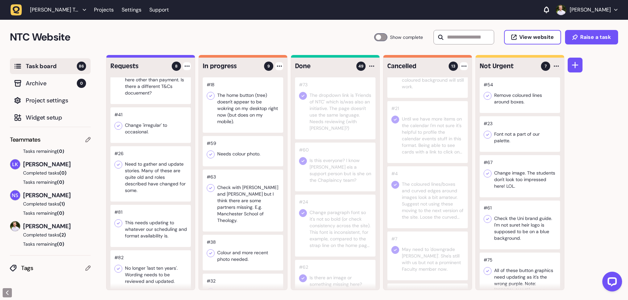
click at [153, 230] on div at bounding box center [150, 226] width 80 height 42
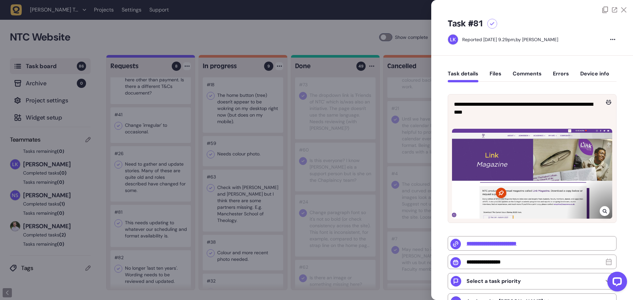
click at [147, 230] on div at bounding box center [316, 150] width 633 height 300
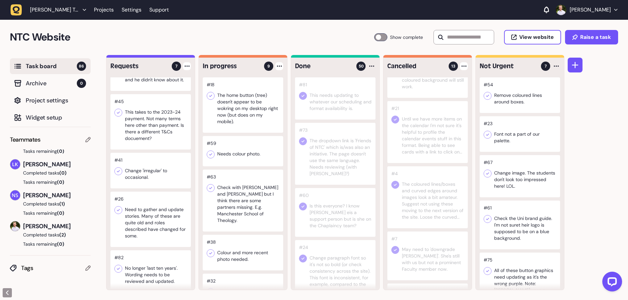
scroll to position [127, 0]
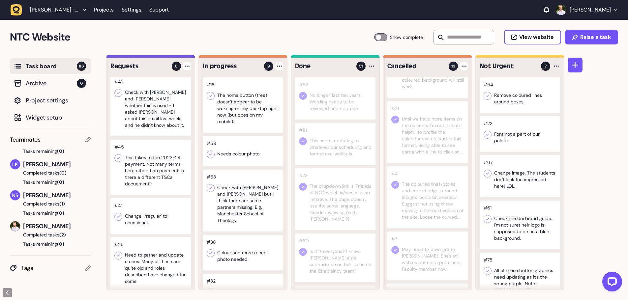
click at [145, 270] on div at bounding box center [150, 264] width 80 height 55
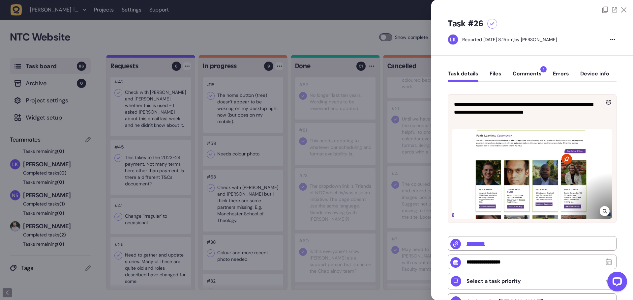
click at [383, 24] on div at bounding box center [316, 150] width 633 height 300
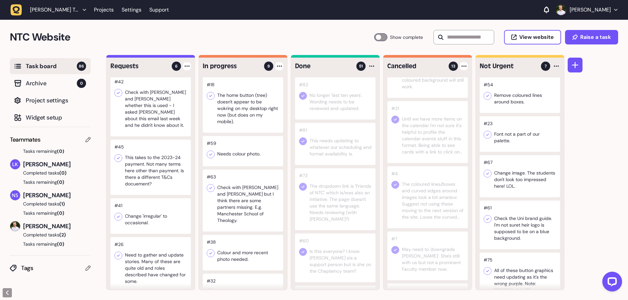
click at [151, 216] on div at bounding box center [150, 217] width 80 height 36
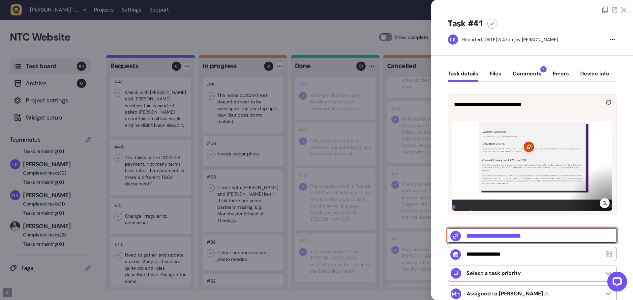
click at [523, 236] on input "**********" at bounding box center [532, 236] width 169 height 15
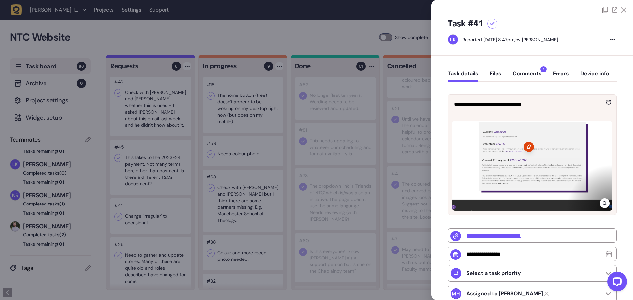
click at [361, 28] on div at bounding box center [316, 150] width 633 height 300
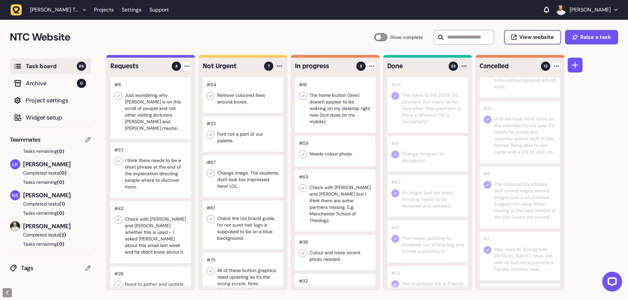
click at [557, 68] on div at bounding box center [556, 66] width 8 height 8
click at [574, 103] on div at bounding box center [575, 172] width 15 height 235
